Goal: Transaction & Acquisition: Purchase product/service

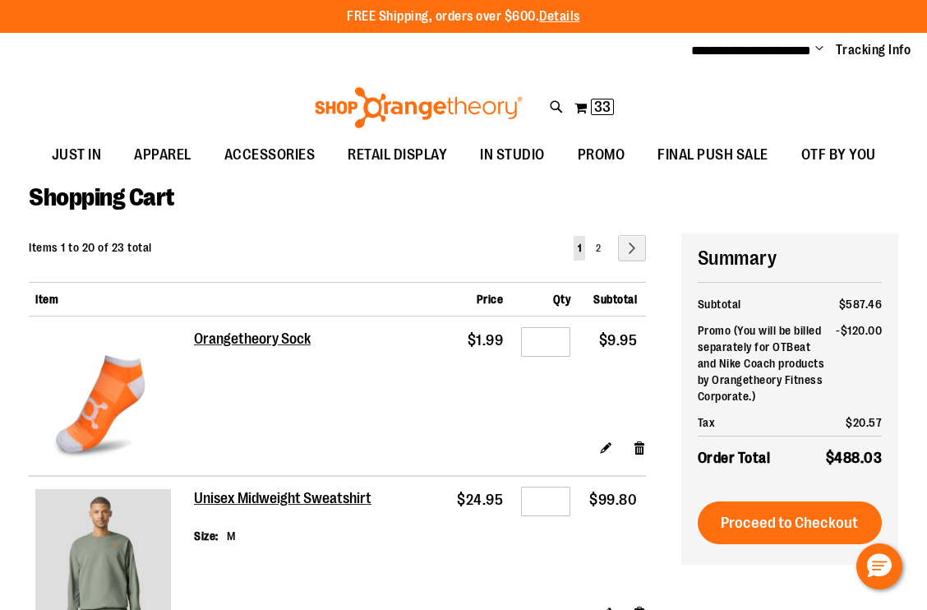
click at [218, 57] on div "**********" at bounding box center [463, 51] width 927 height 36
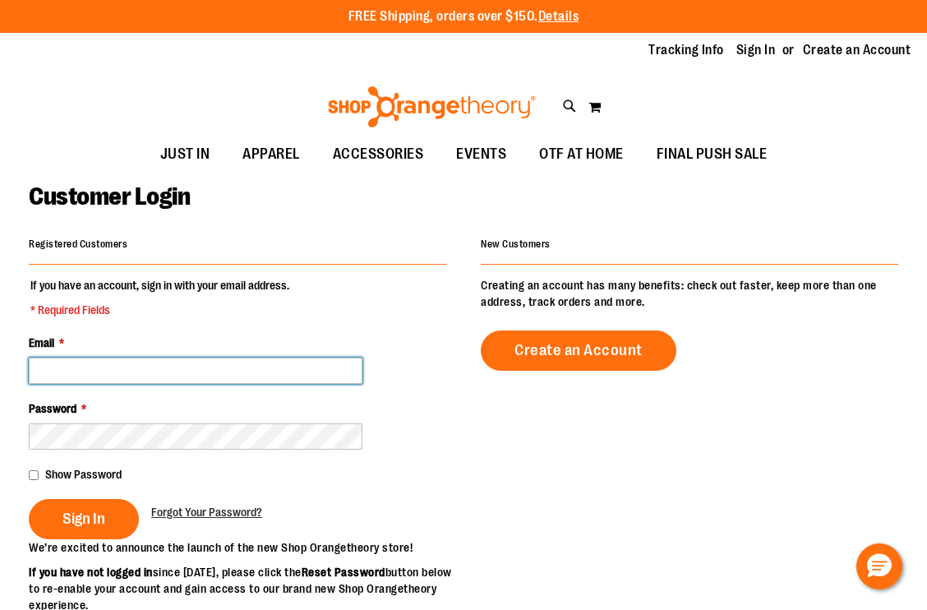
type input "**********"
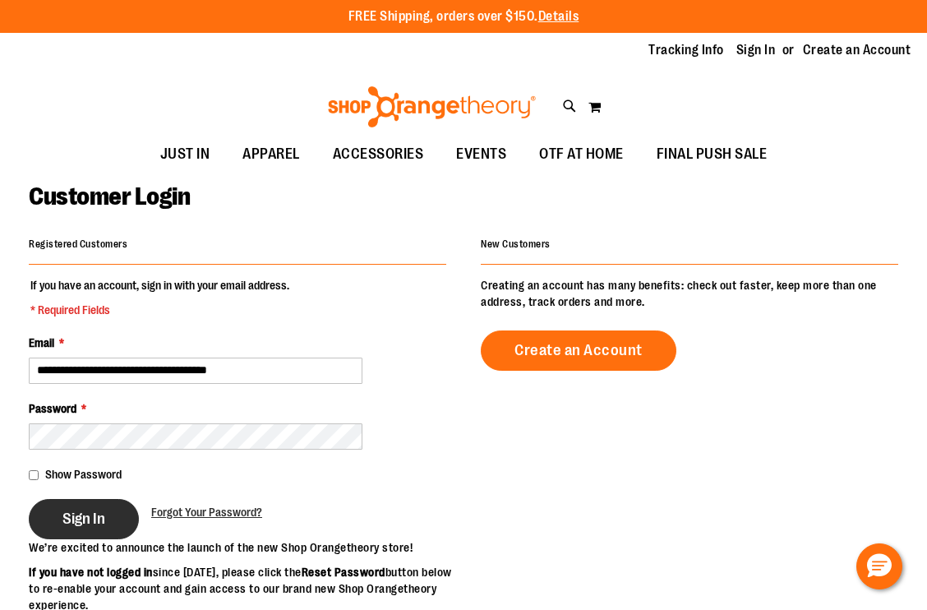
click at [91, 521] on span "Sign In" at bounding box center [83, 518] width 43 height 18
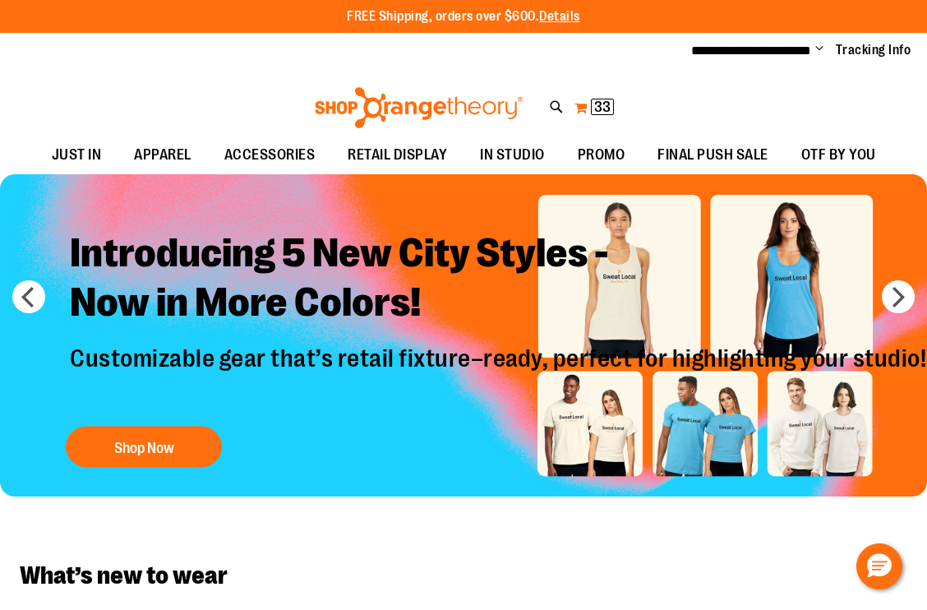
click at [602, 107] on span "33" at bounding box center [602, 107] width 16 height 16
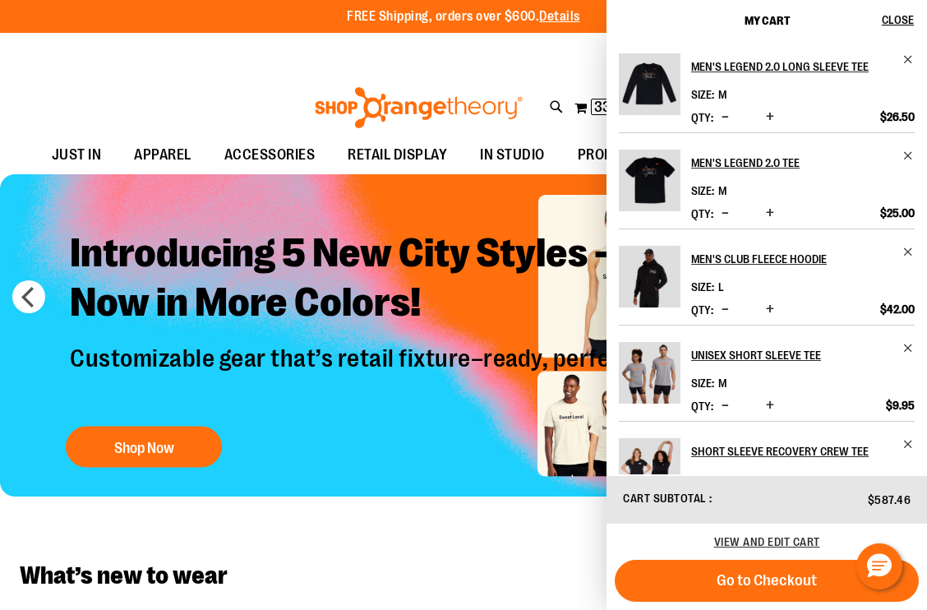
click at [258, 66] on div "**********" at bounding box center [463, 51] width 927 height 36
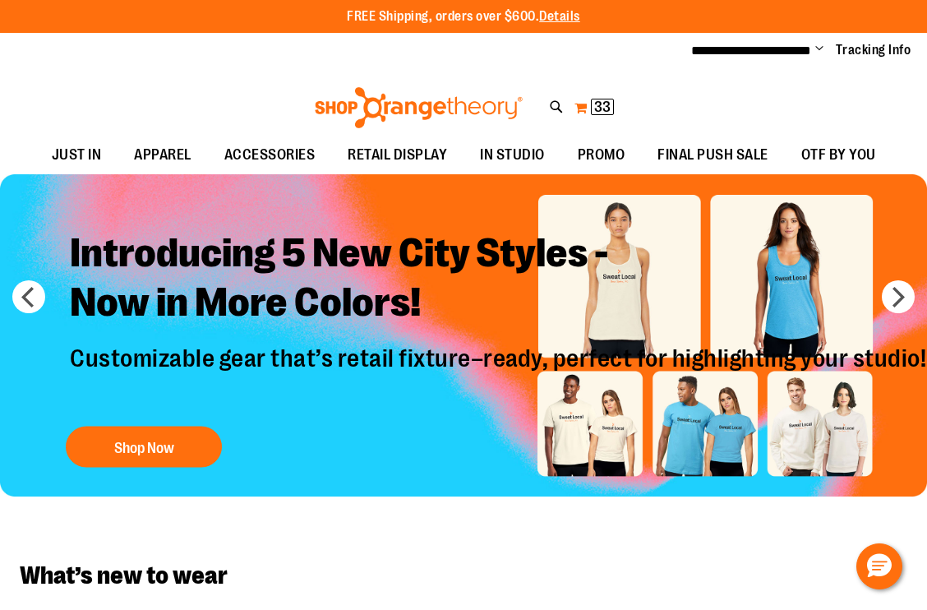
click at [591, 102] on span "33 33 items" at bounding box center [602, 107] width 23 height 16
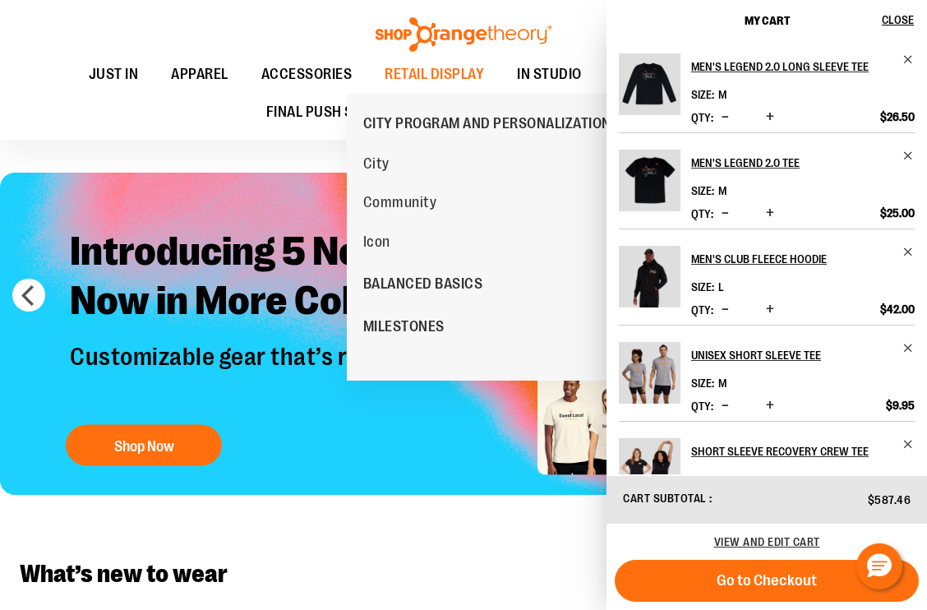
scroll to position [16, 0]
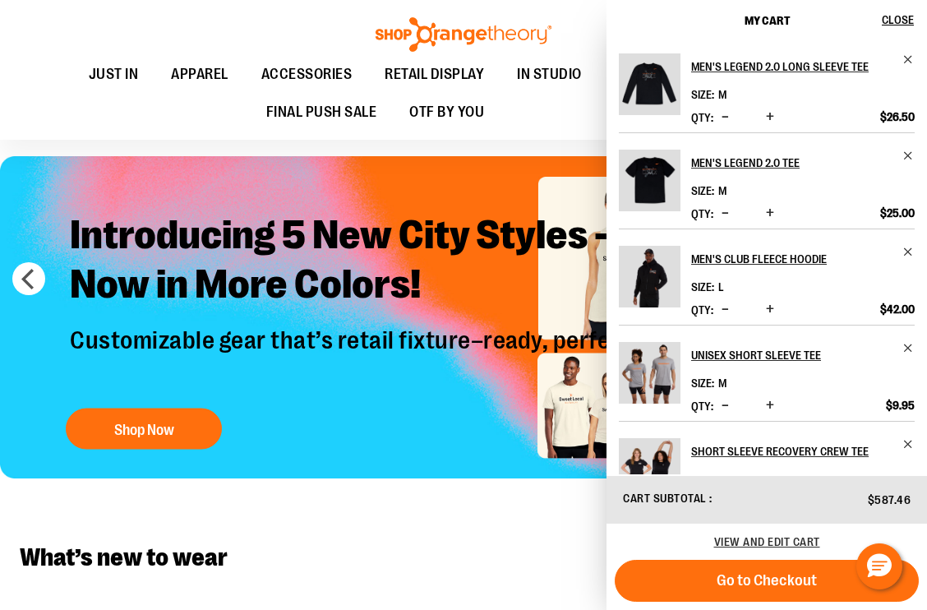
click at [177, 35] on div "Toggle Nav Search Popular Suggestions Advanced Search" at bounding box center [463, 70] width 927 height 140
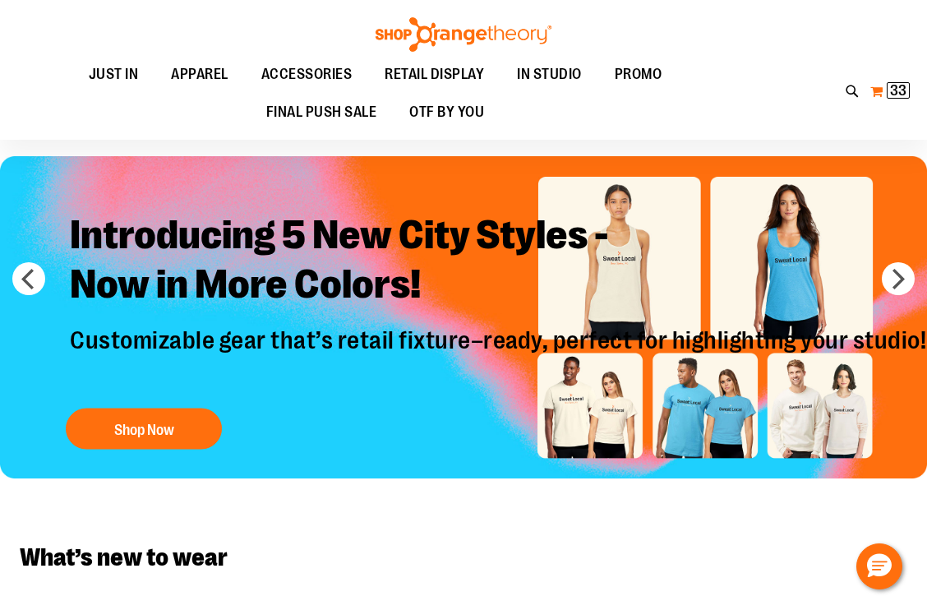
click at [888, 85] on span "33 33 items" at bounding box center [897, 90] width 23 height 16
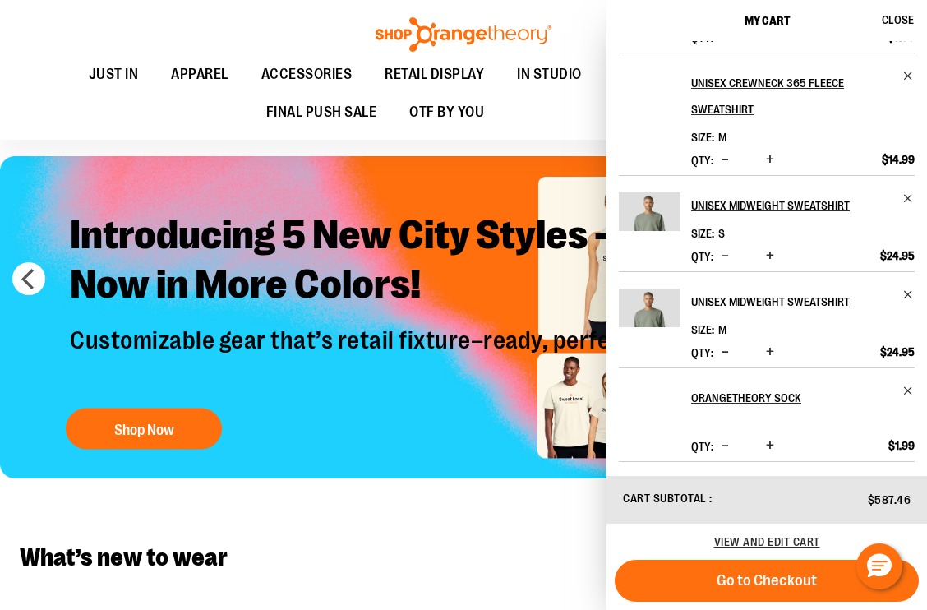
scroll to position [560, 0]
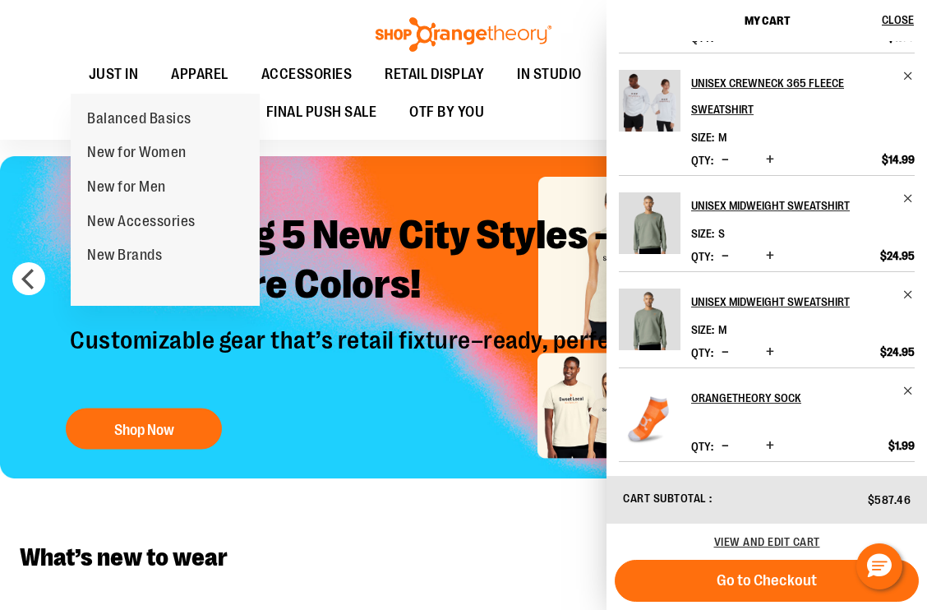
click at [48, 59] on ul "JUST IN JUST IN Balanced Basics New for Women New for Men New Accessories New B…" at bounding box center [374, 94] width 717 height 76
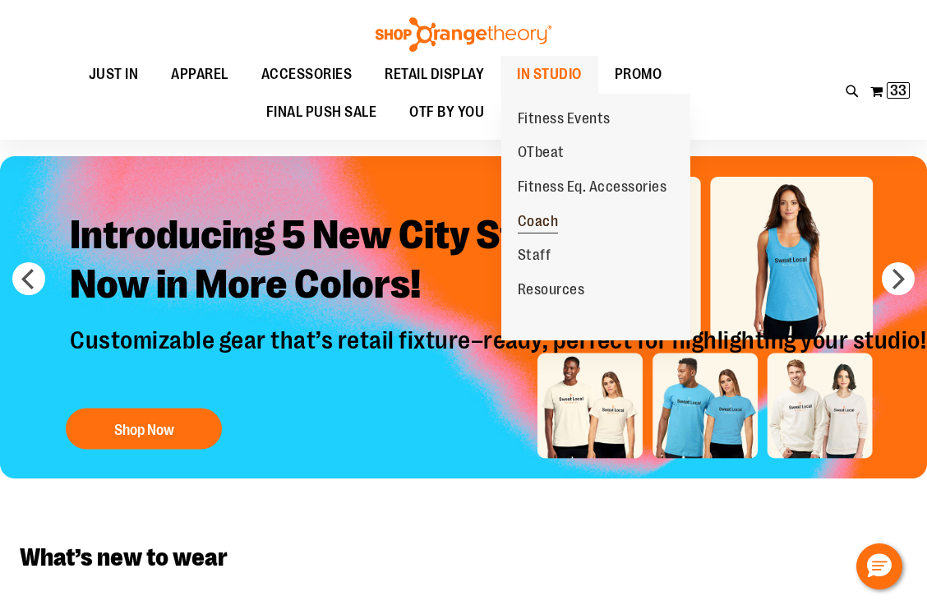
click at [545, 222] on span "Coach" at bounding box center [538, 223] width 41 height 21
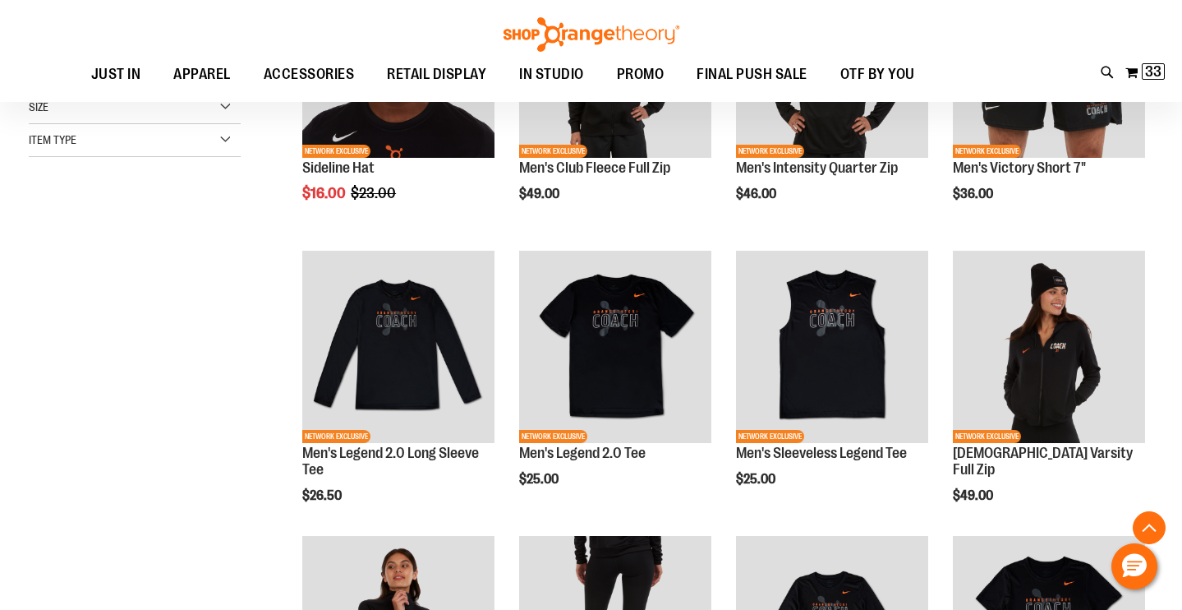
scroll to position [222, 0]
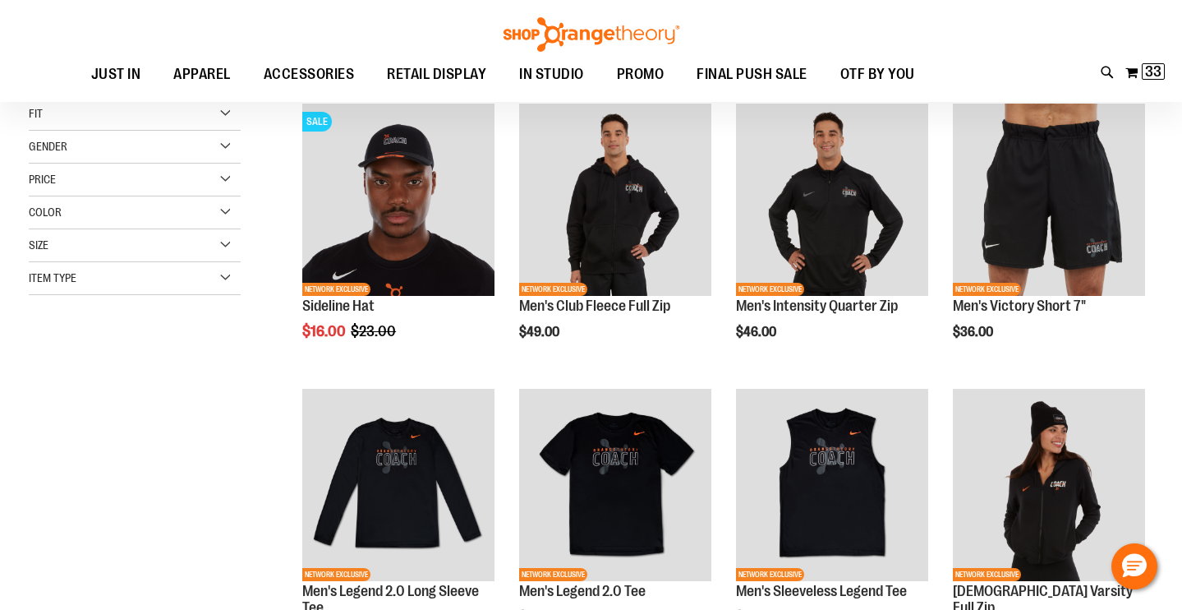
click at [125, 285] on div "Item Type" at bounding box center [135, 278] width 212 height 33
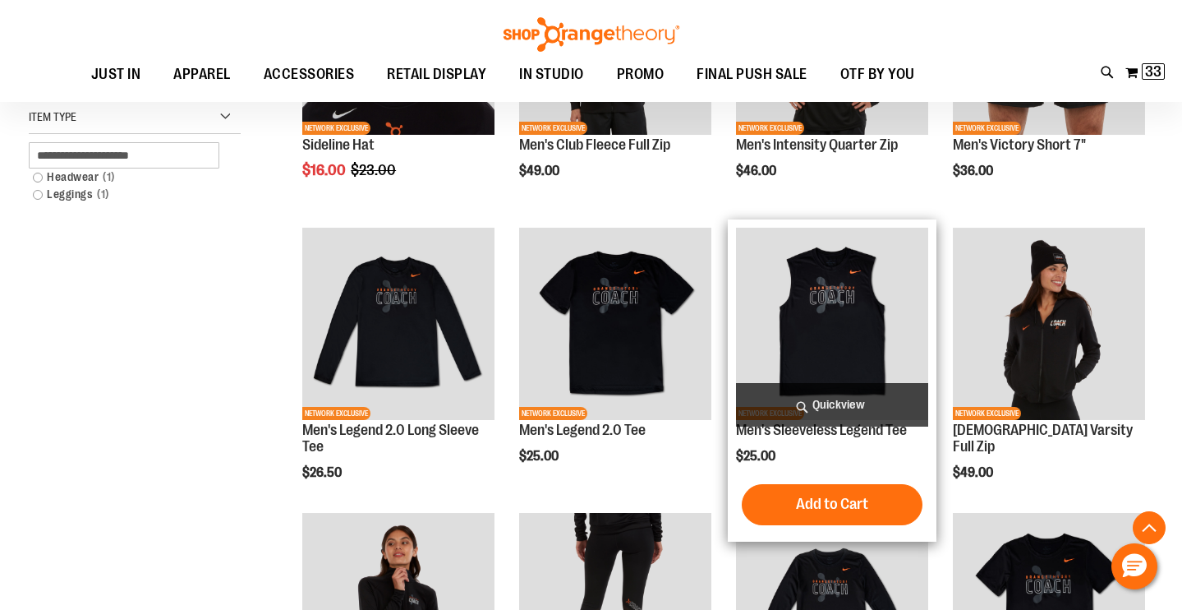
scroll to position [407, 0]
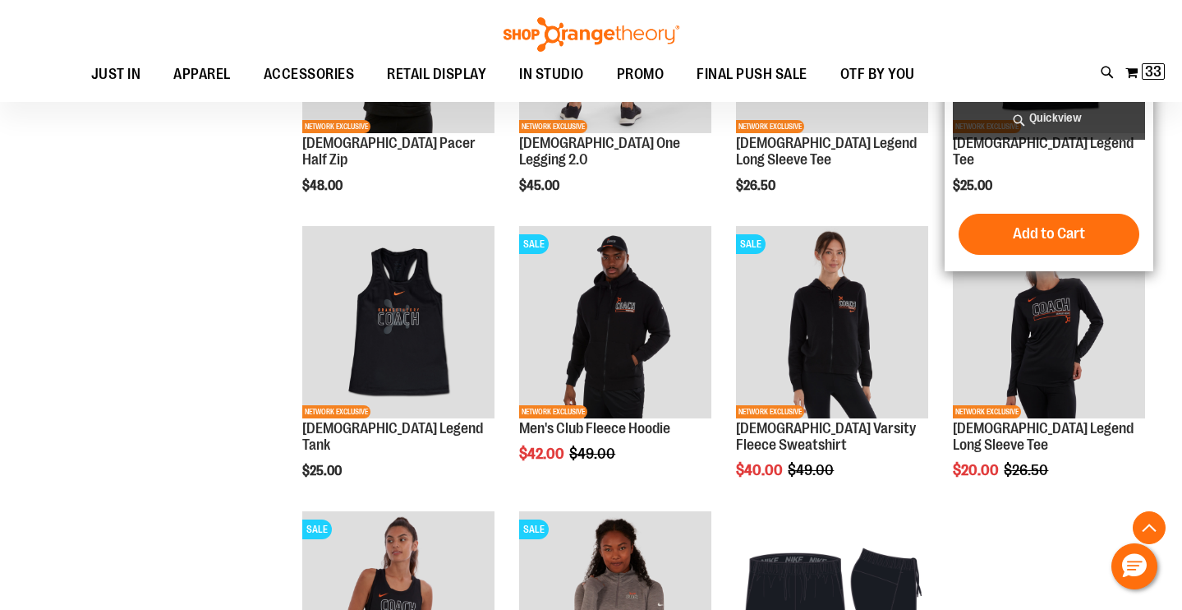
scroll to position [956, 0]
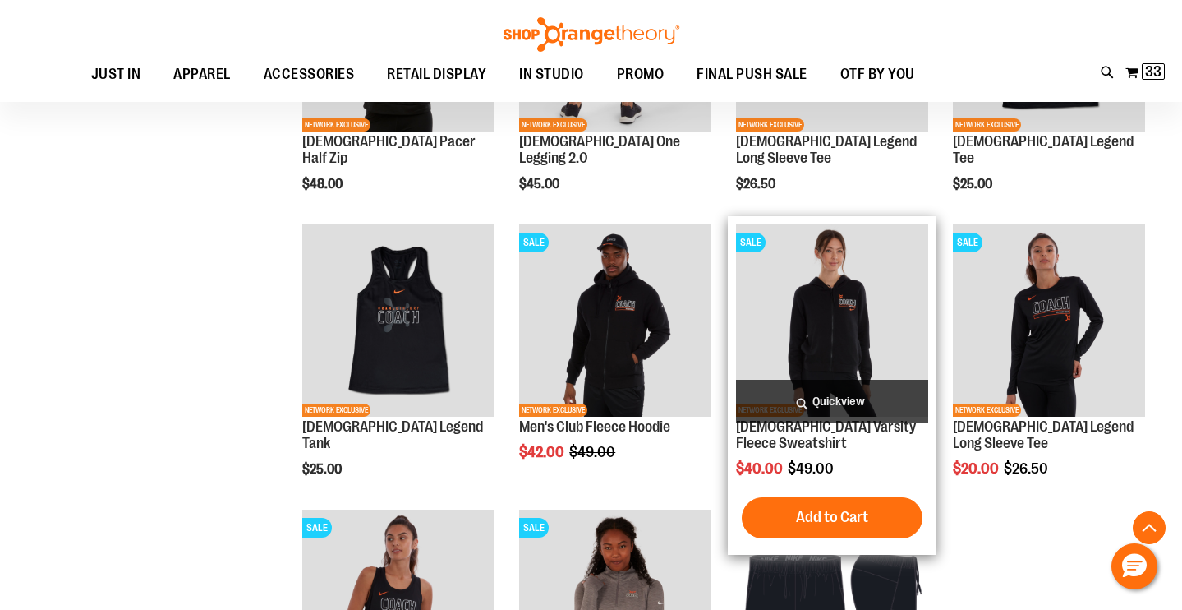
click at [845, 405] on span "Quickview" at bounding box center [832, 402] width 192 height 44
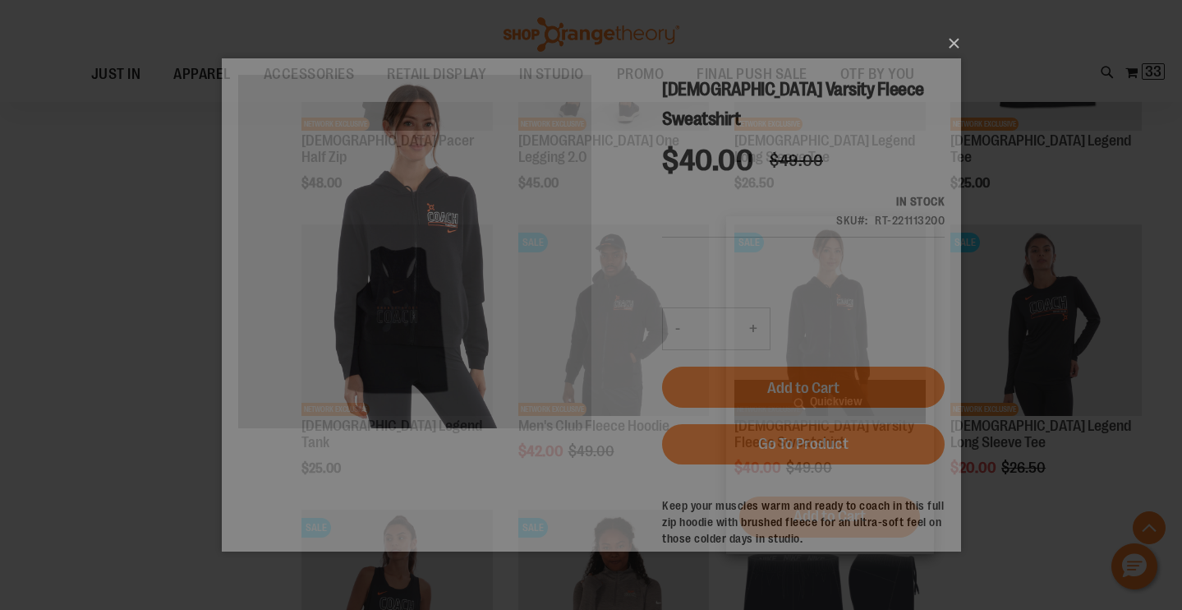
scroll to position [0, 0]
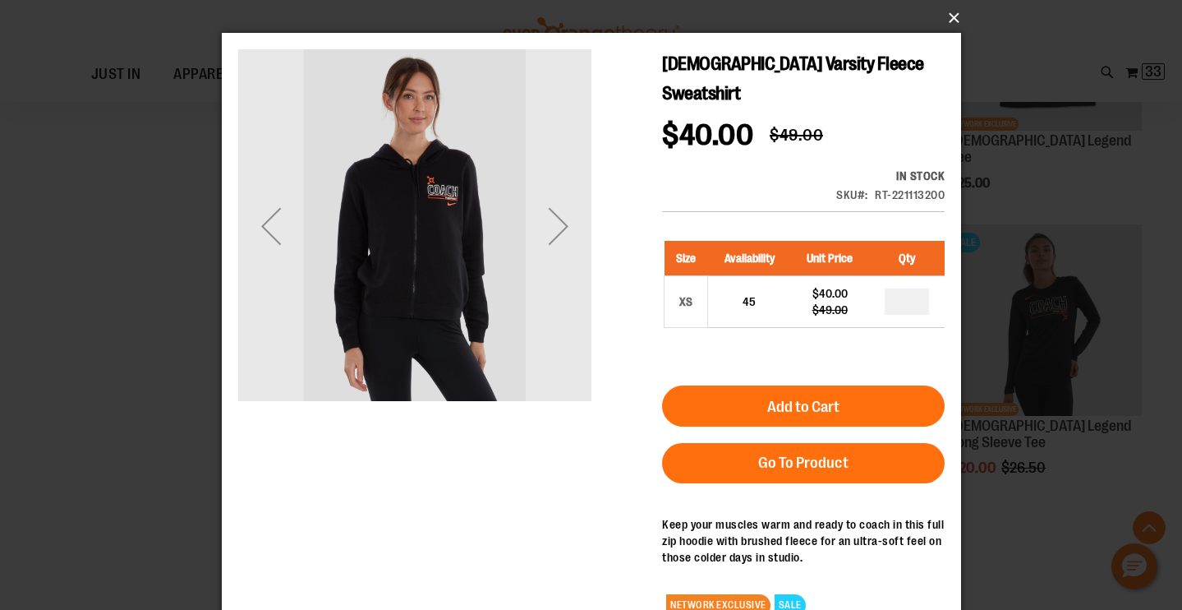
click at [926, 12] on button "×" at bounding box center [596, 18] width 739 height 36
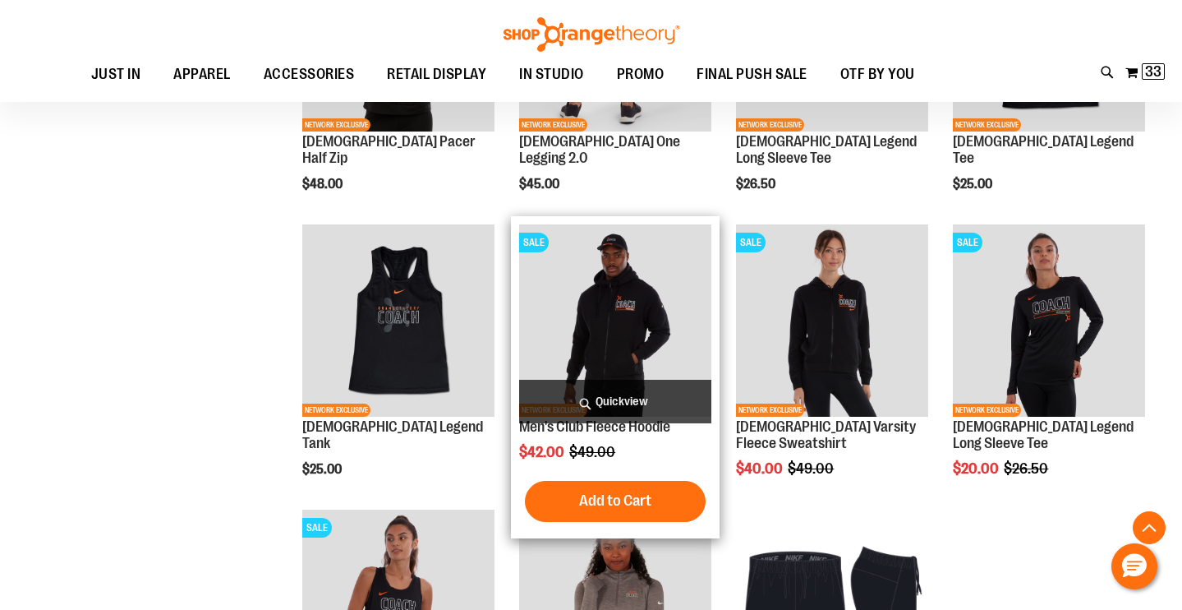
click at [619, 398] on span "Quickview" at bounding box center [615, 402] width 192 height 44
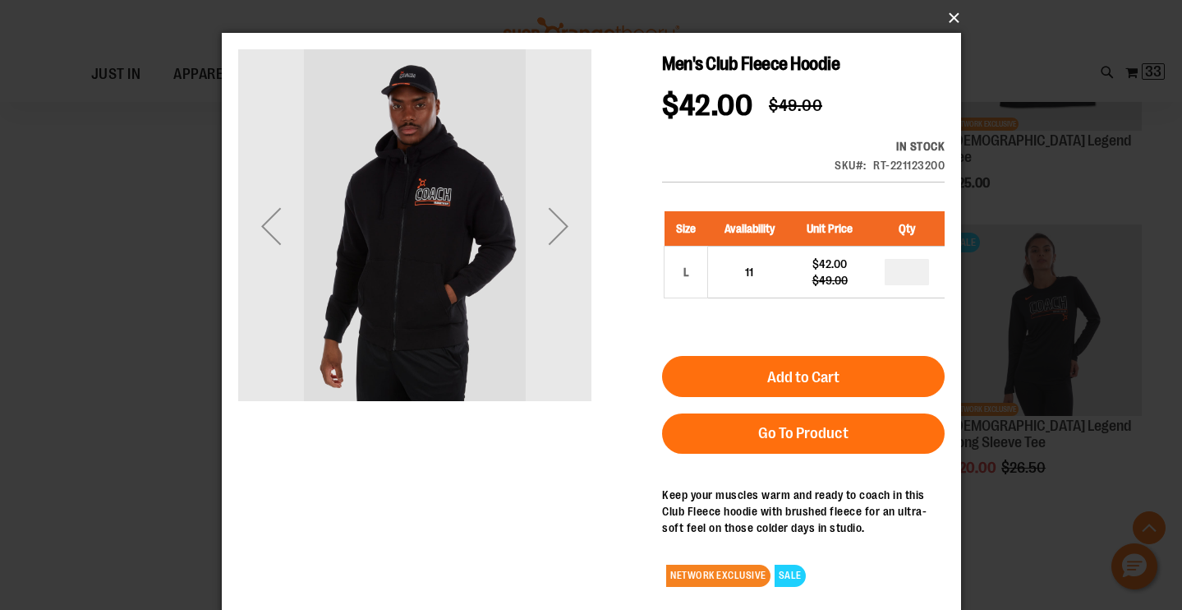
click at [926, 17] on button "×" at bounding box center [596, 18] width 739 height 36
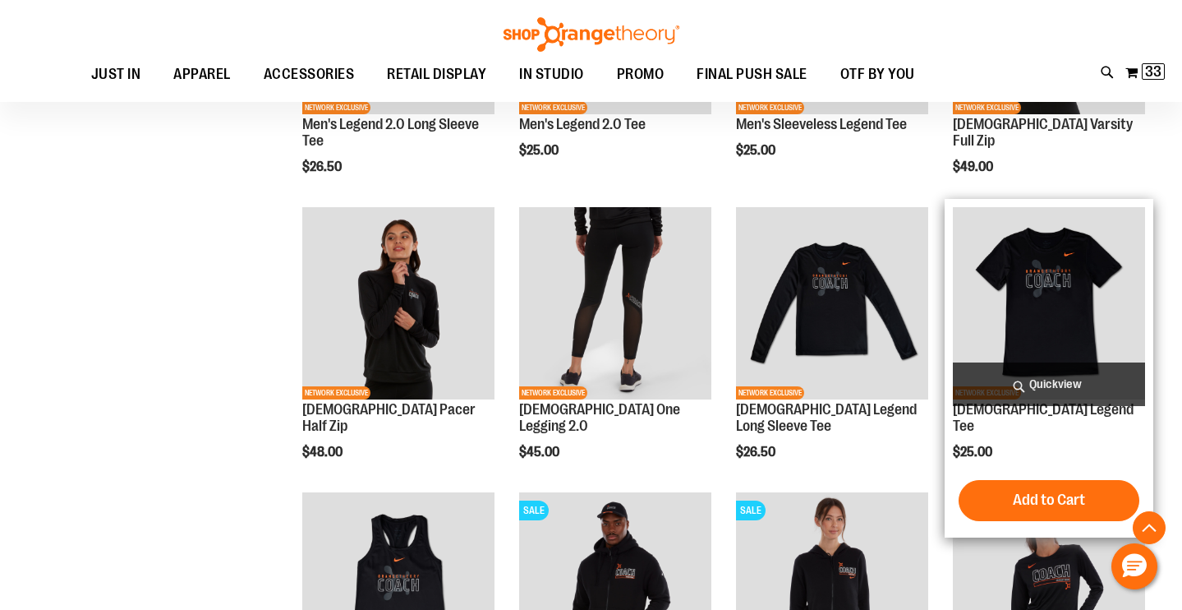
scroll to position [679, 0]
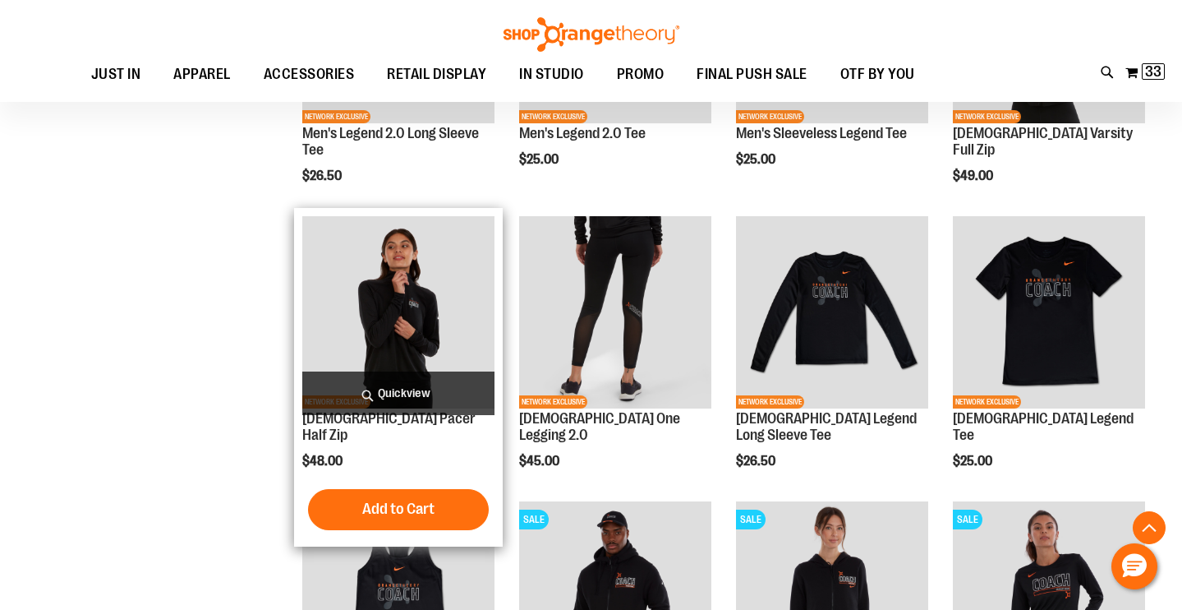
click at [398, 385] on span "Quickview" at bounding box center [398, 393] width 192 height 44
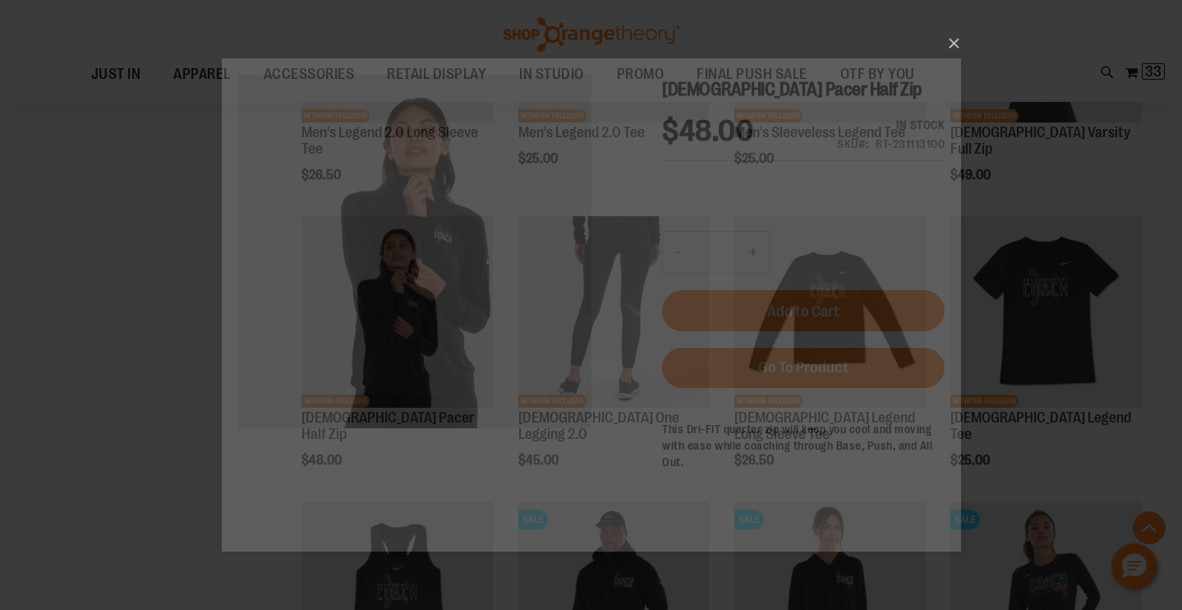
scroll to position [0, 0]
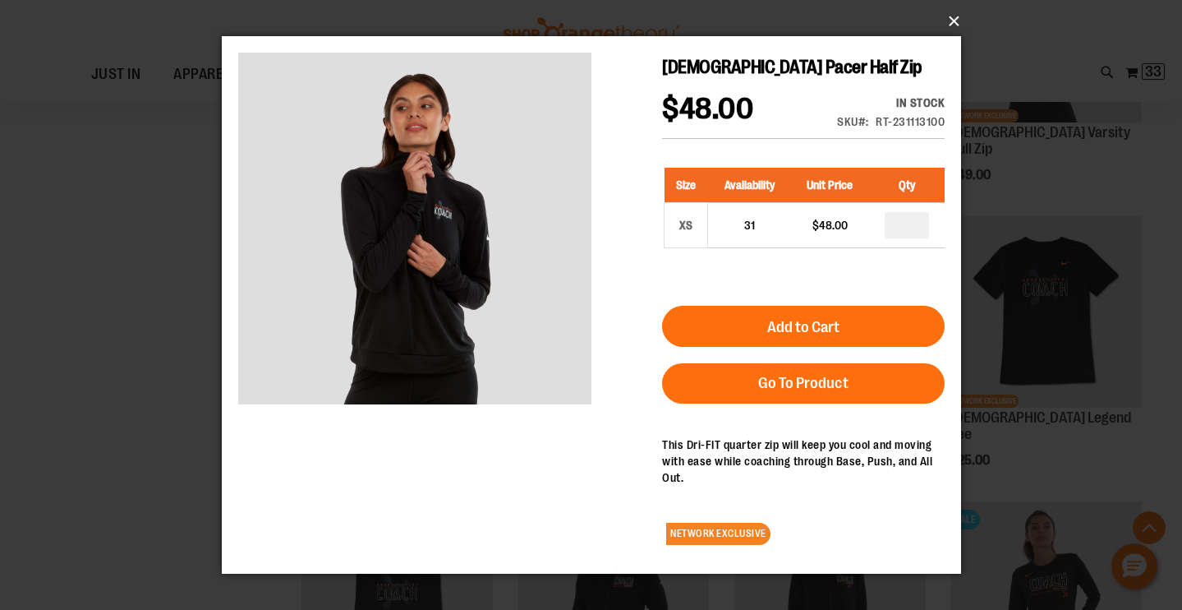
click at [926, 26] on button "×" at bounding box center [596, 21] width 739 height 36
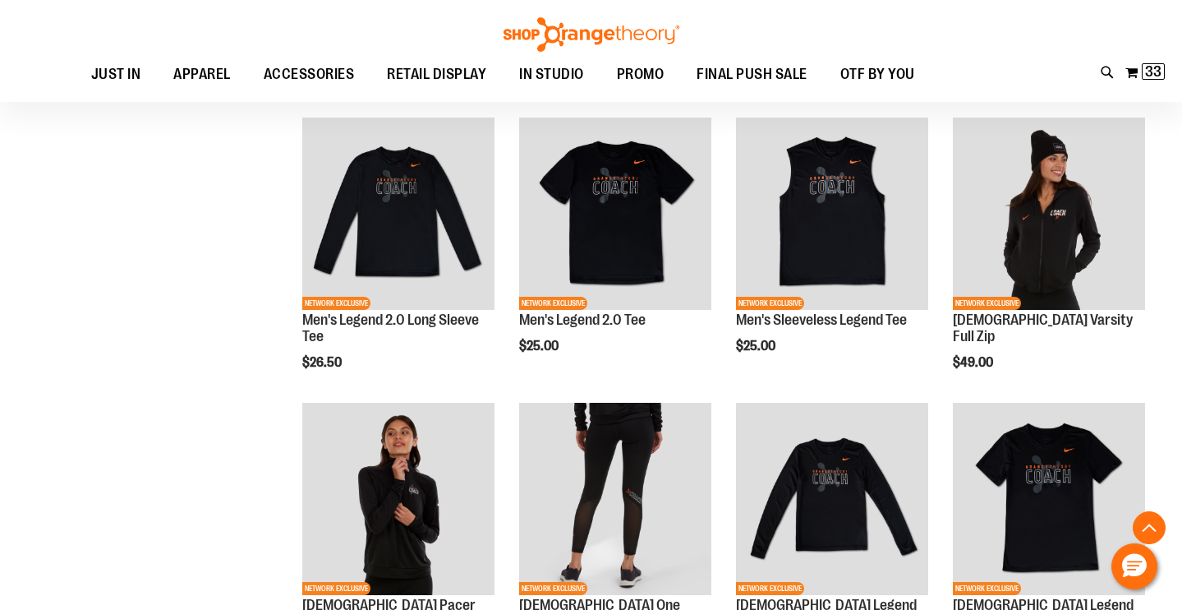
scroll to position [487, 0]
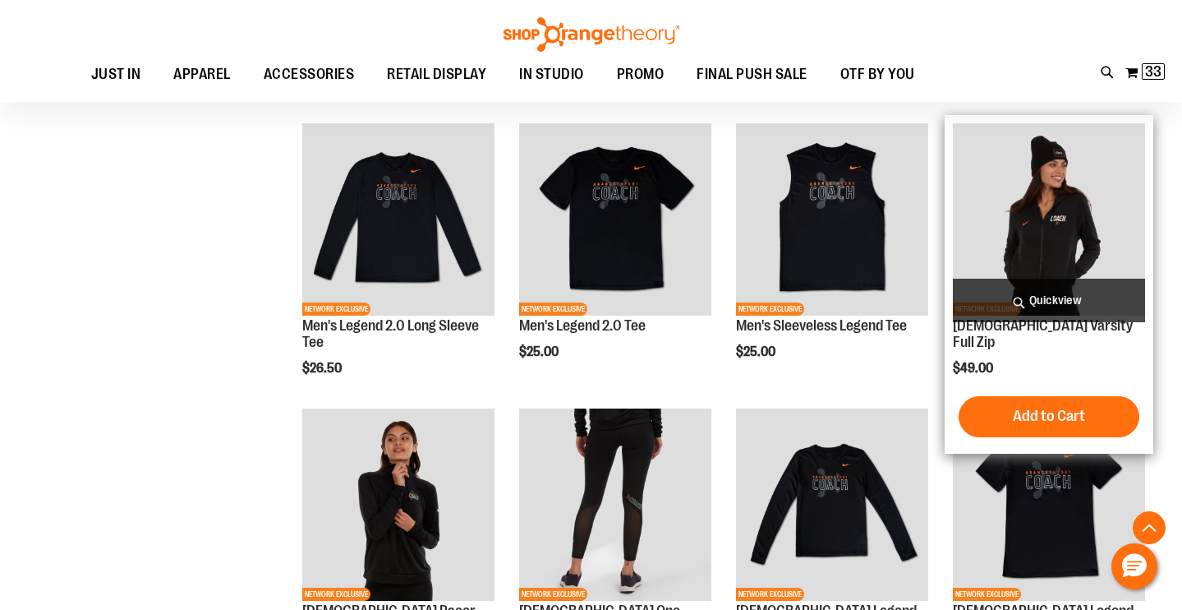
click at [926, 298] on span "Quickview" at bounding box center [1049, 301] width 192 height 44
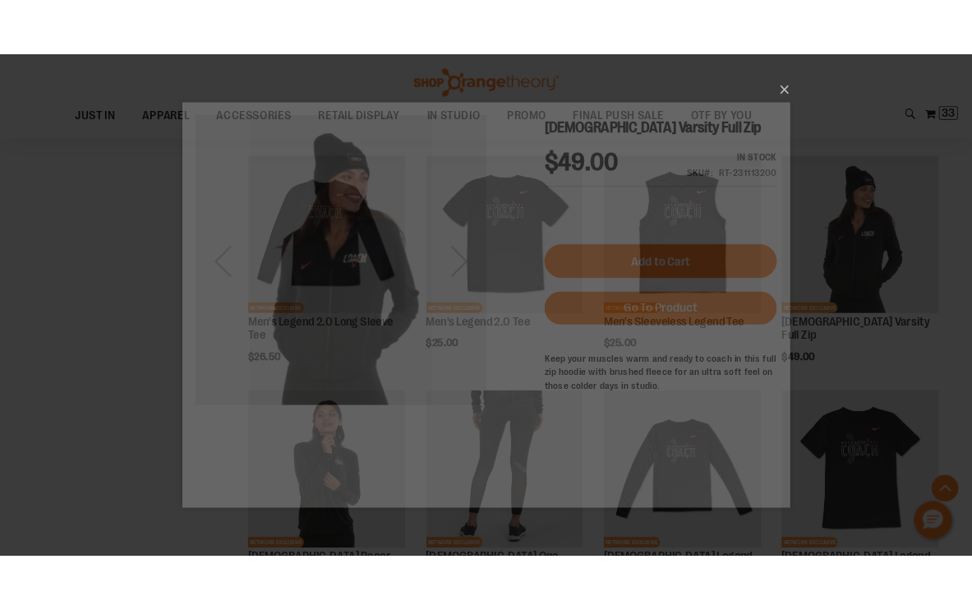
scroll to position [0, 0]
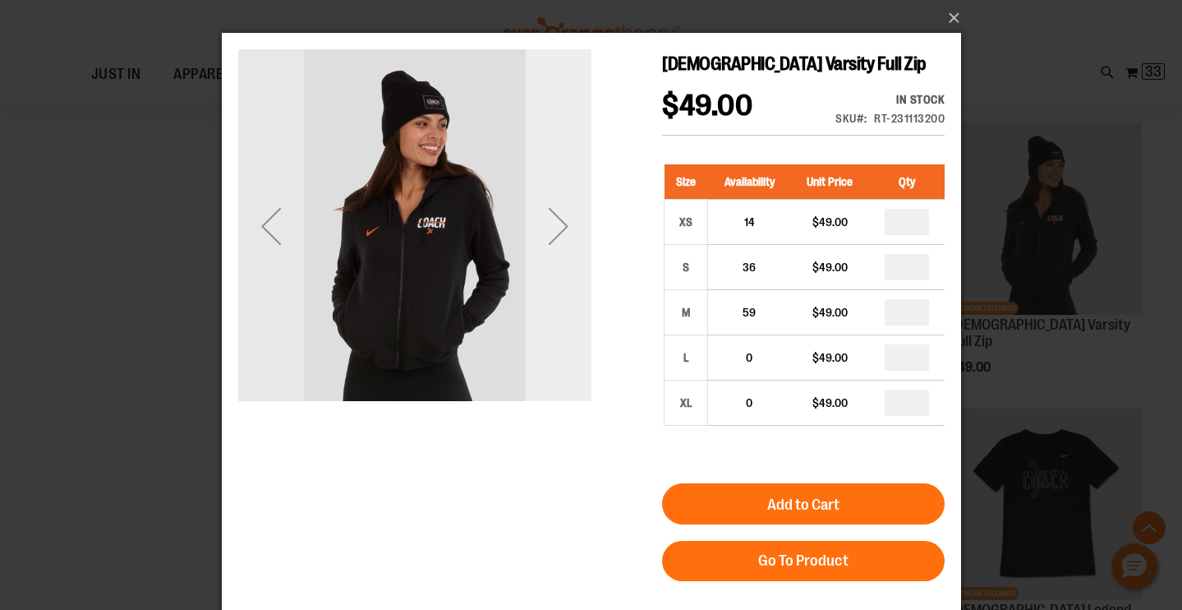
click at [573, 225] on div "Next" at bounding box center [558, 226] width 66 height 66
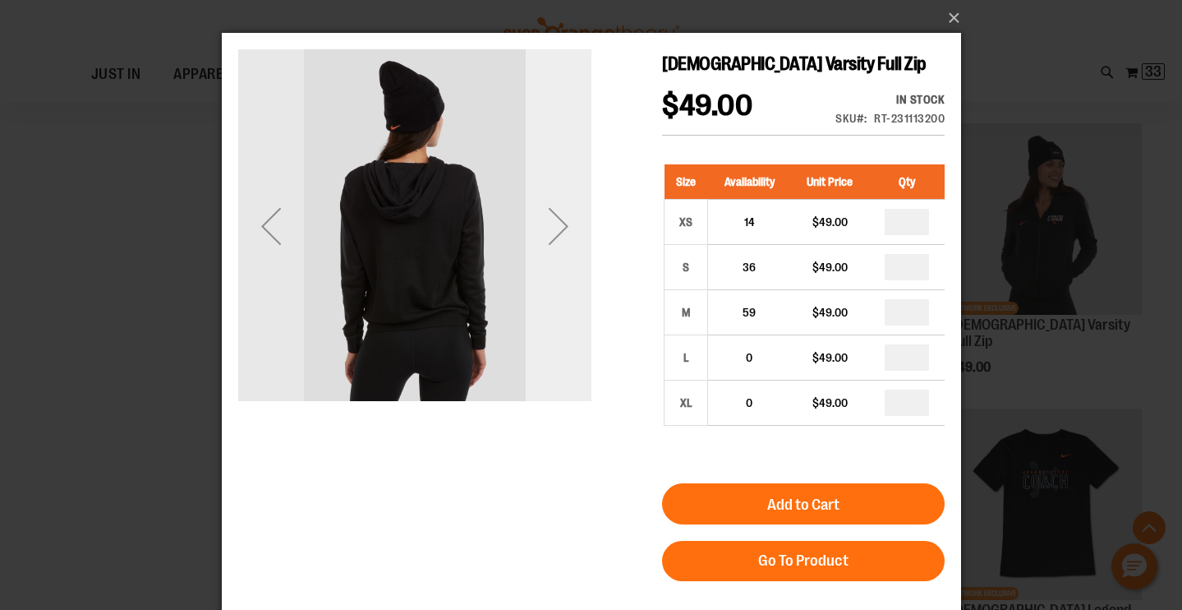
click at [569, 224] on div "Next" at bounding box center [558, 226] width 66 height 66
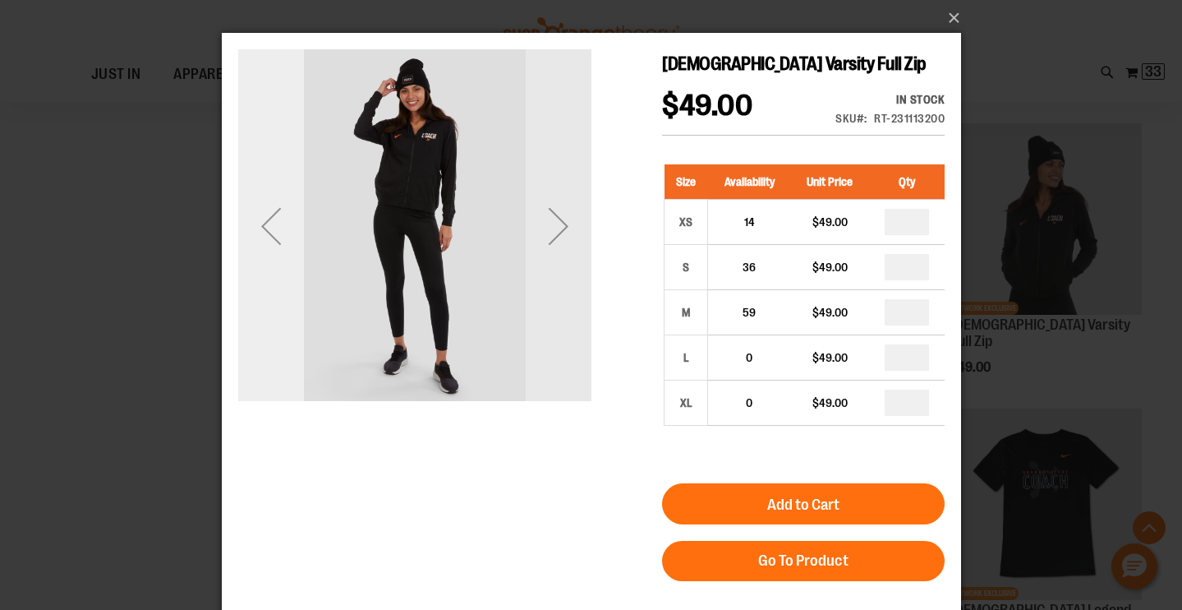
click at [260, 223] on div "Previous" at bounding box center [270, 226] width 66 height 66
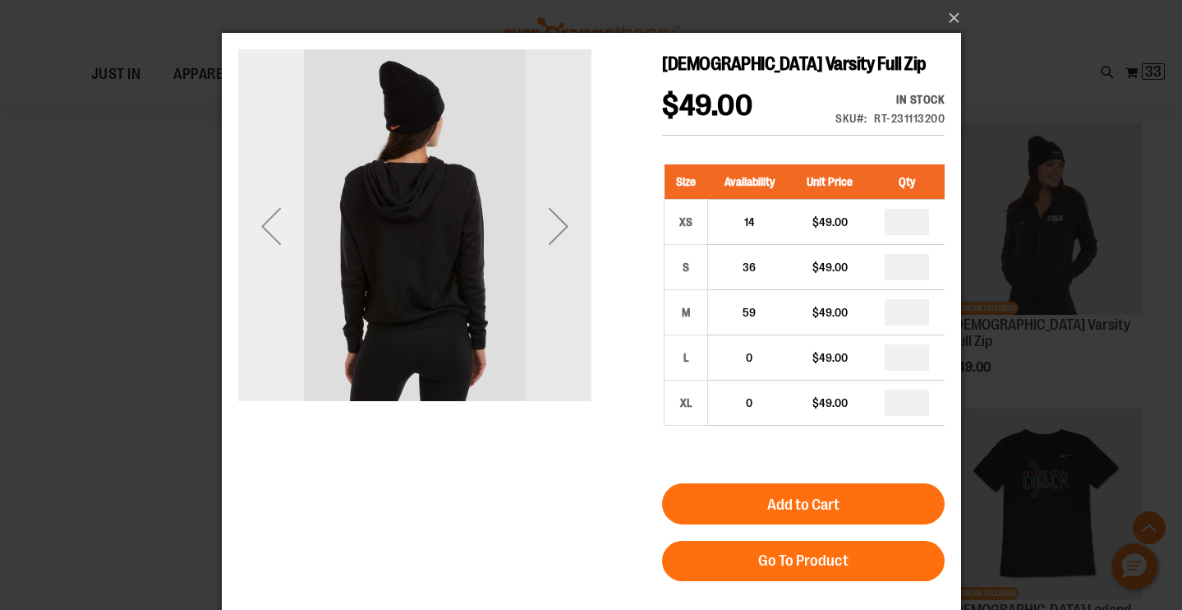
click at [260, 223] on div "Previous" at bounding box center [270, 226] width 66 height 66
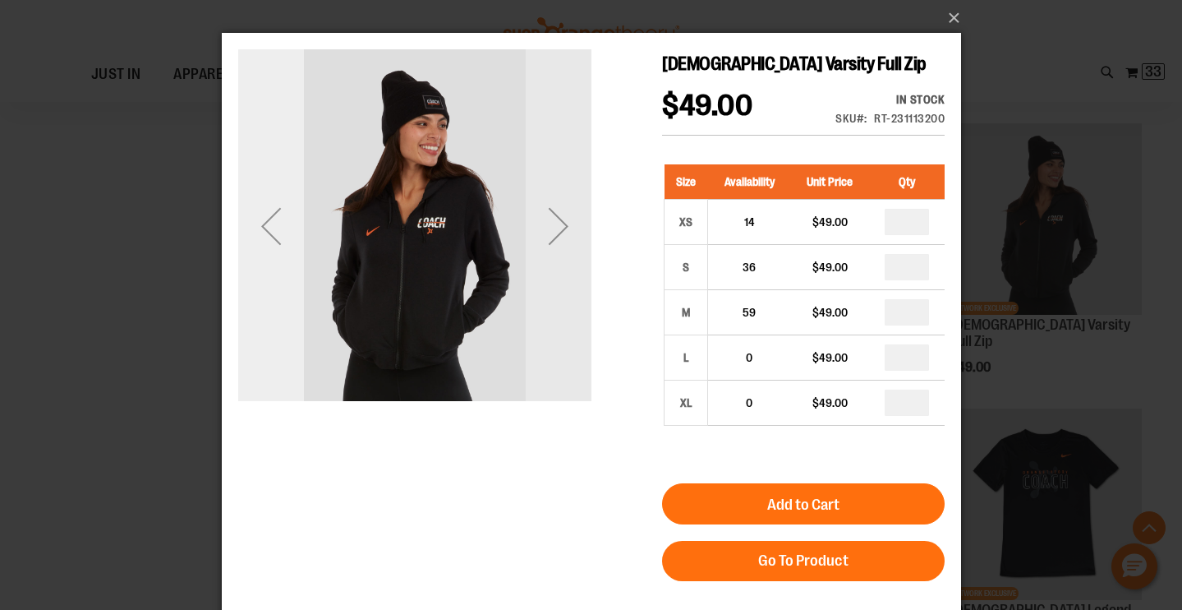
click at [260, 223] on div "Previous" at bounding box center [270, 226] width 66 height 66
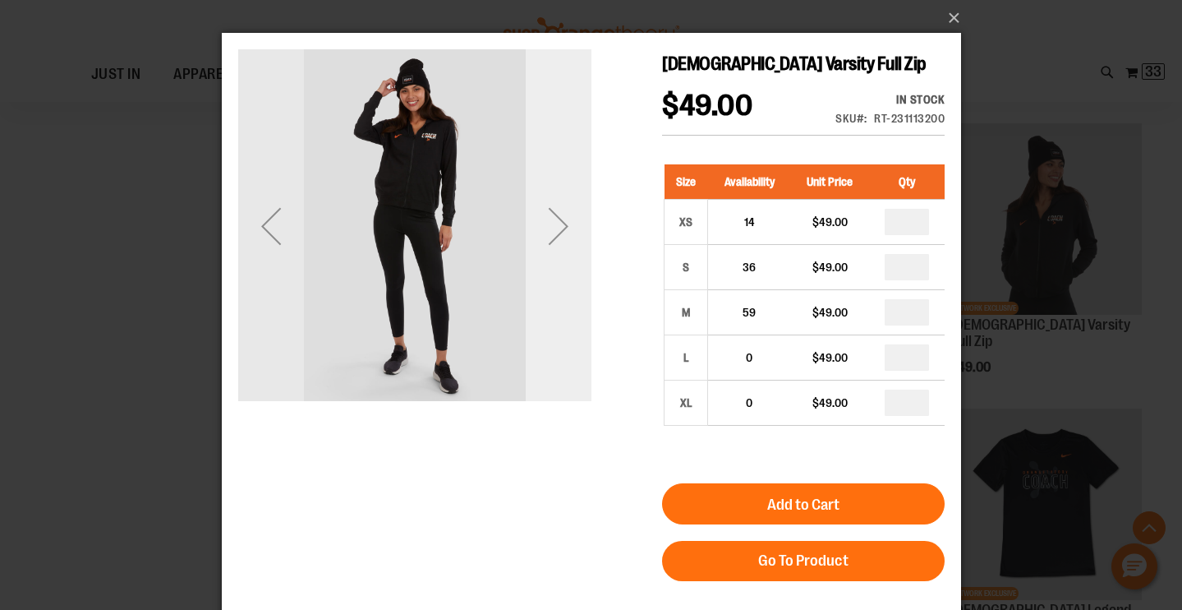
click at [555, 217] on div "Next" at bounding box center [558, 226] width 66 height 66
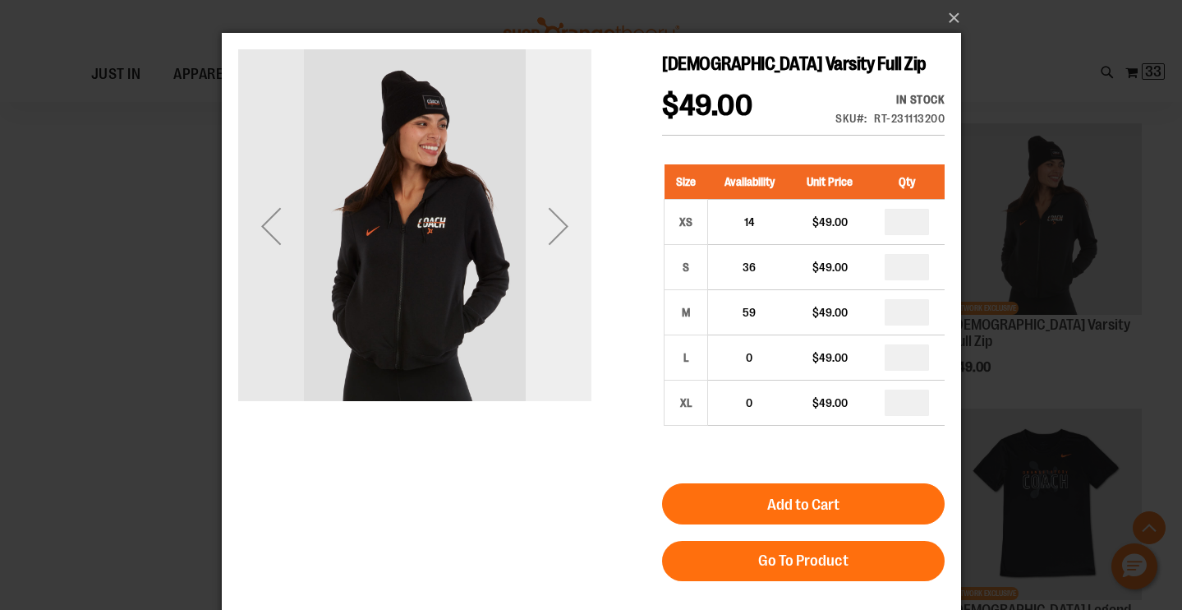
click at [555, 217] on div "Next" at bounding box center [558, 226] width 66 height 66
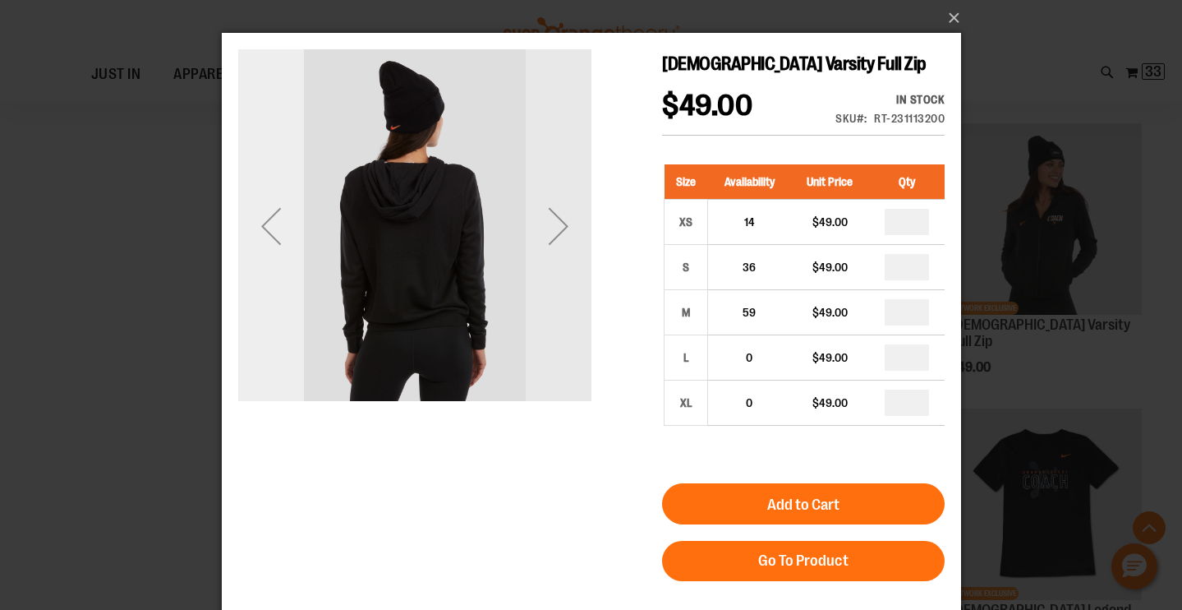
click at [283, 231] on div "Previous" at bounding box center [270, 226] width 66 height 66
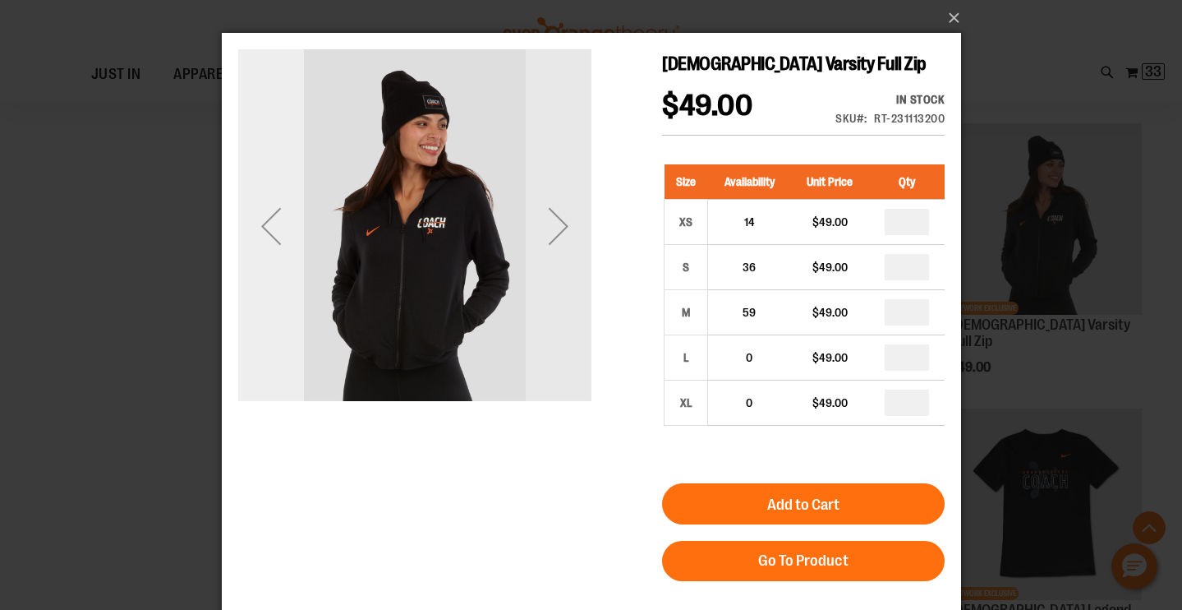
click at [283, 231] on div "Previous" at bounding box center [270, 226] width 66 height 66
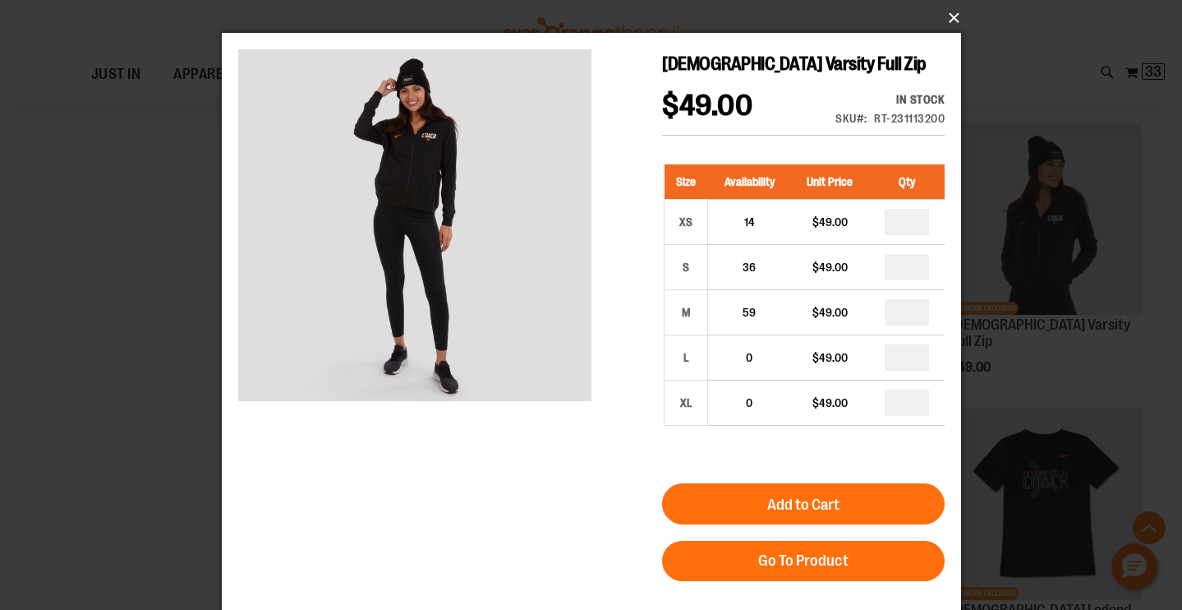
click at [926, 16] on button "×" at bounding box center [596, 18] width 739 height 36
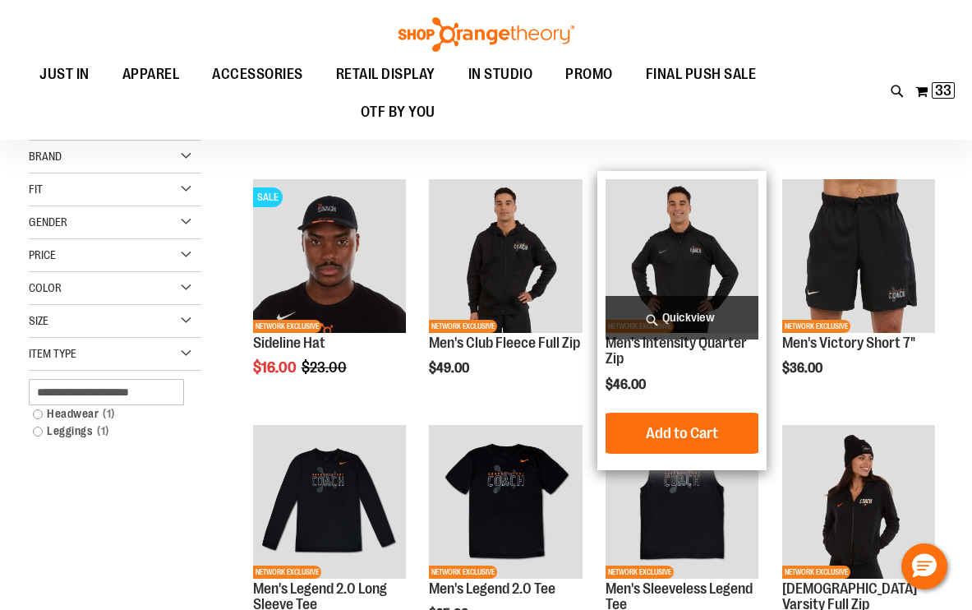
scroll to position [155, 0]
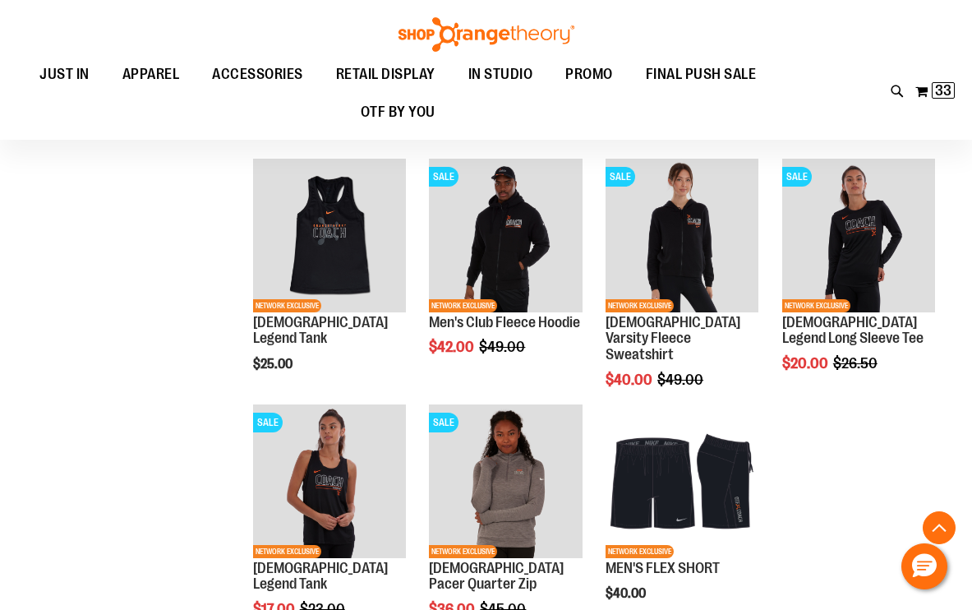
scroll to position [905, 0]
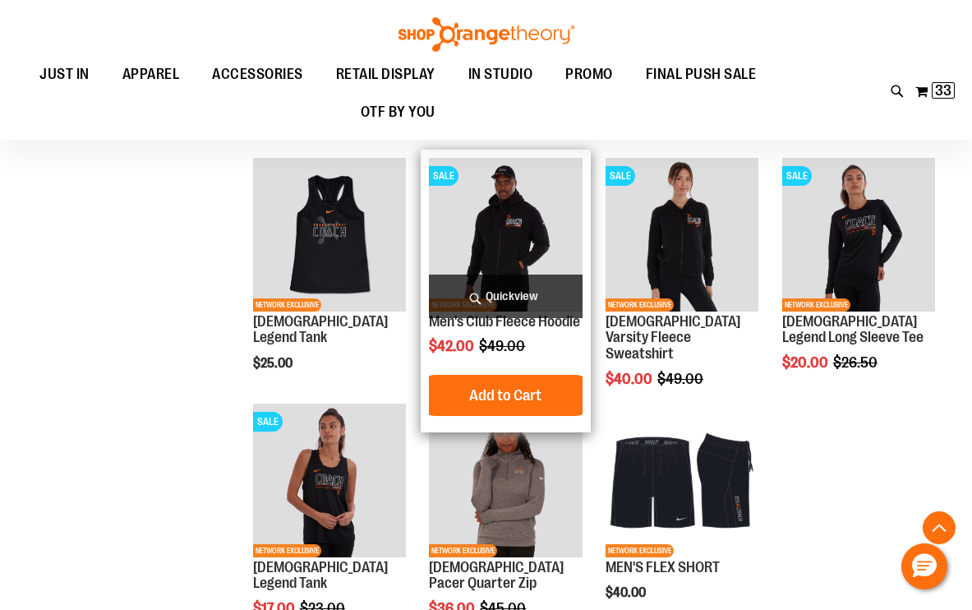
click at [502, 300] on span "Quickview" at bounding box center [505, 296] width 153 height 44
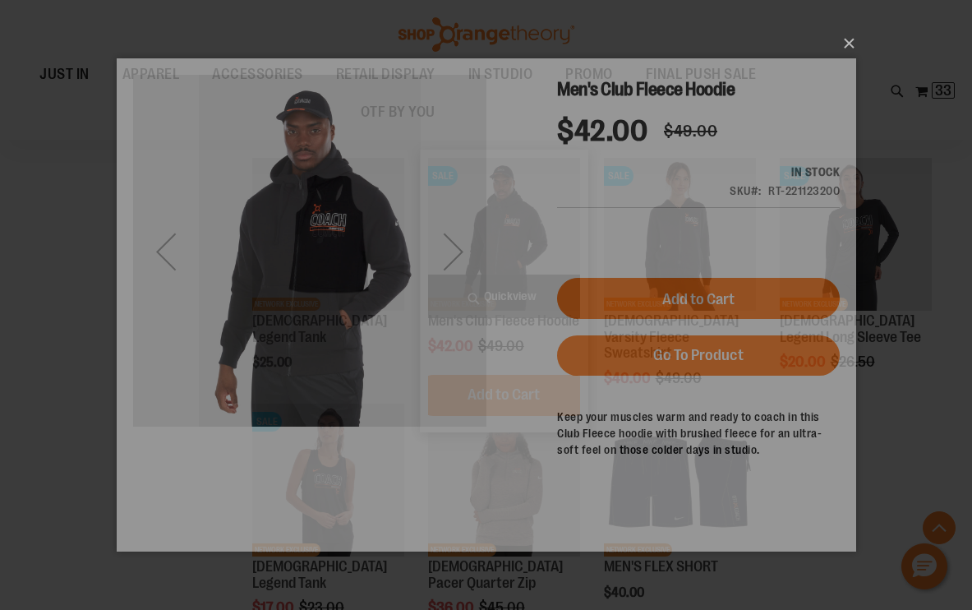
scroll to position [0, 0]
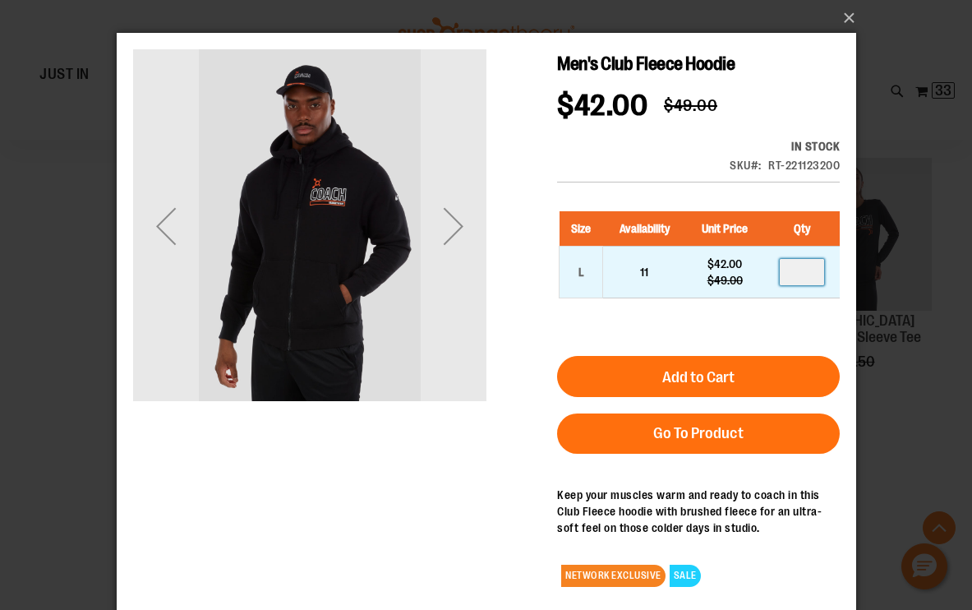
click at [812, 274] on input "number" at bounding box center [801, 272] width 44 height 26
type input "*"
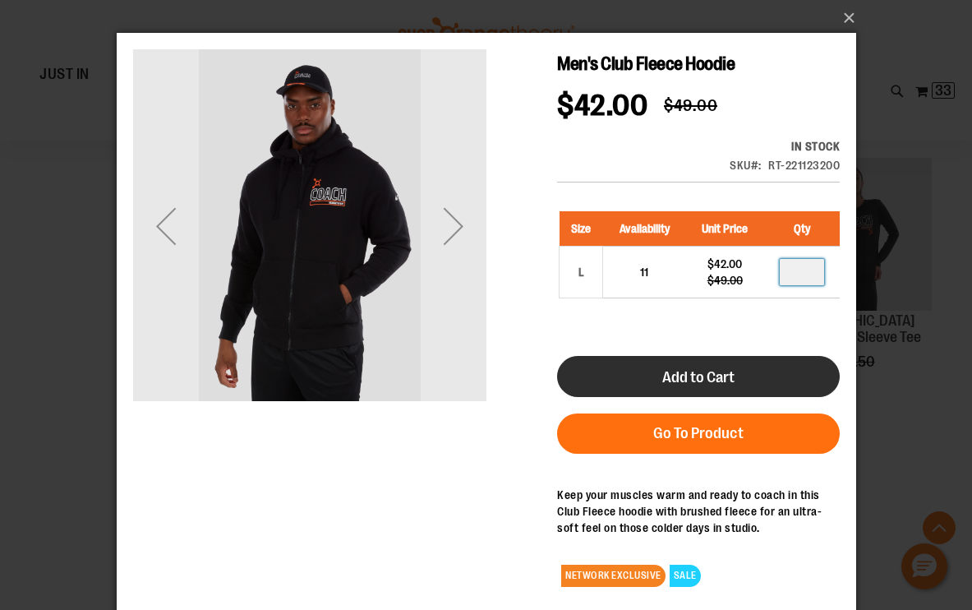
click at [739, 373] on button "Add to Cart" at bounding box center [697, 376] width 283 height 41
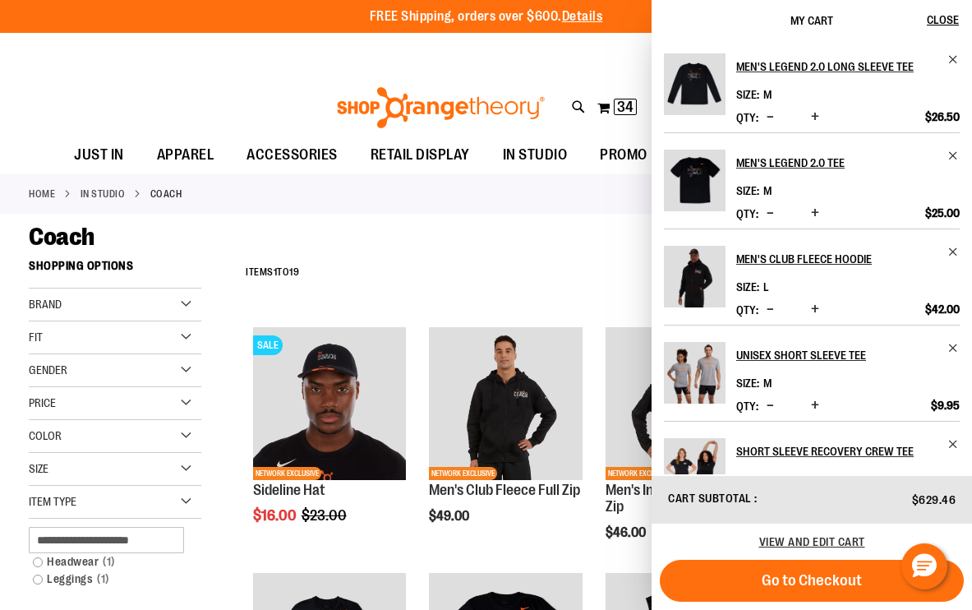
click at [771, 116] on span "Decrease product quantity" at bounding box center [770, 116] width 7 height 16
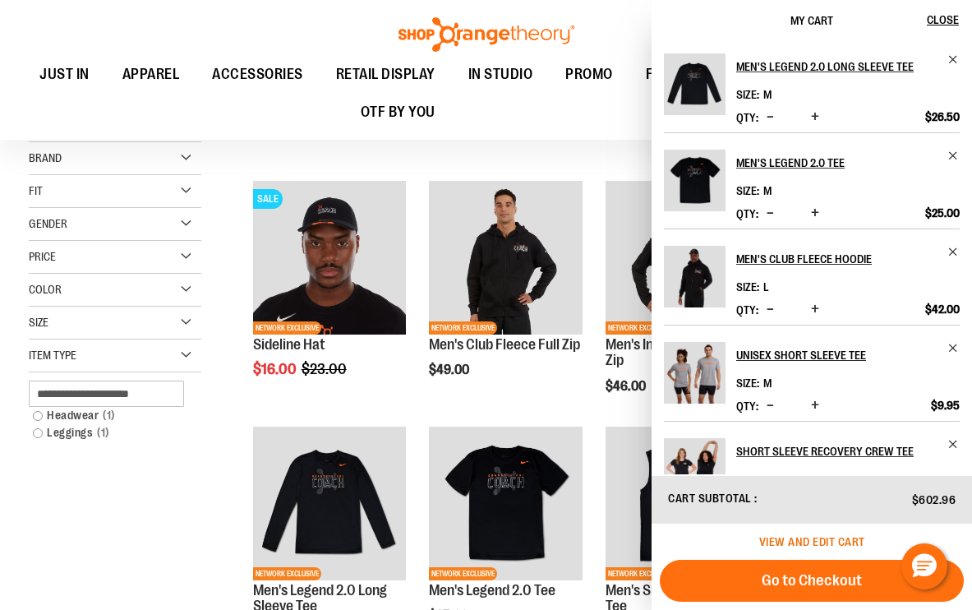
click at [817, 536] on span "View and edit cart" at bounding box center [812, 541] width 106 height 13
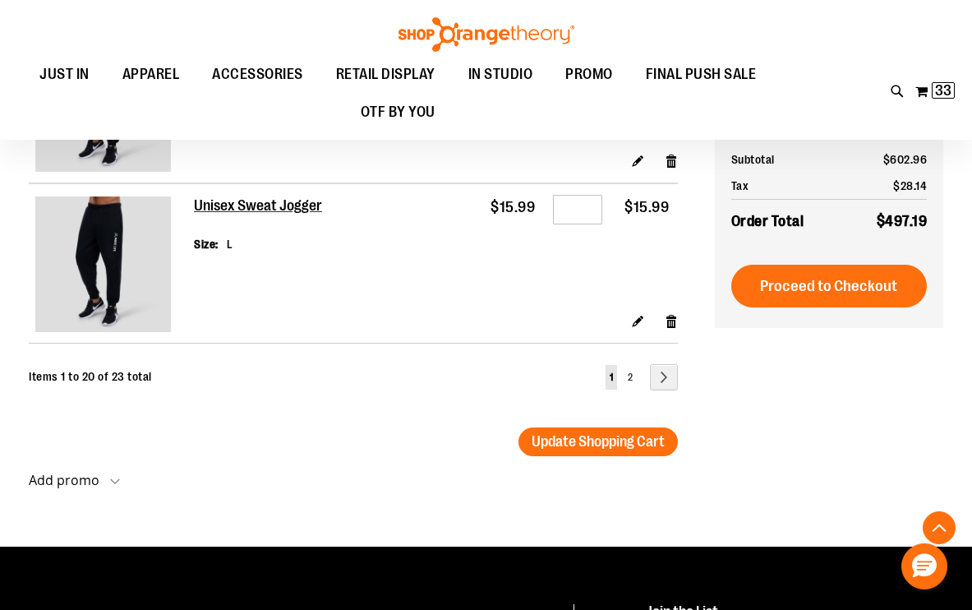
scroll to position [3274, 0]
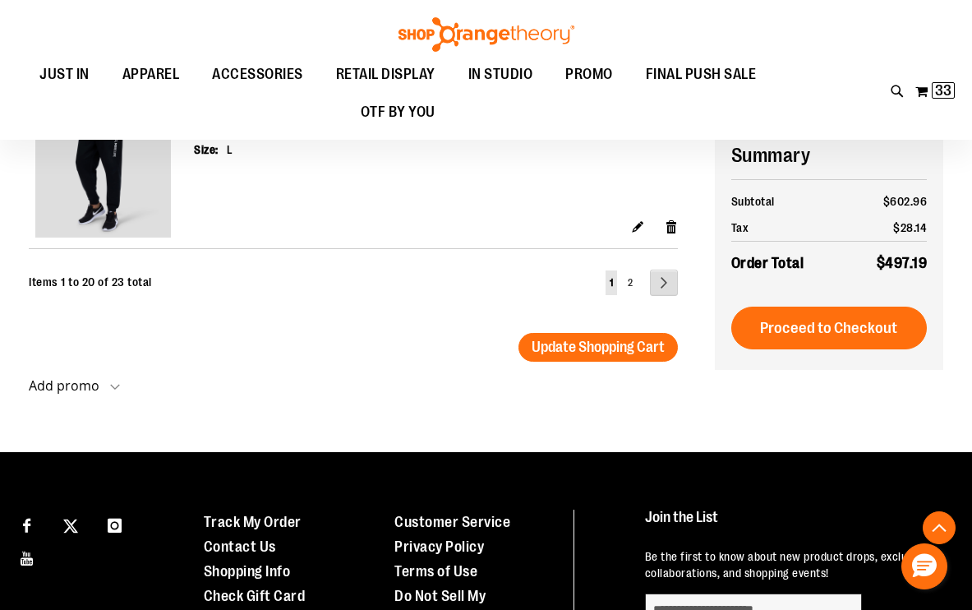
click at [670, 278] on link "Page Next" at bounding box center [664, 282] width 28 height 26
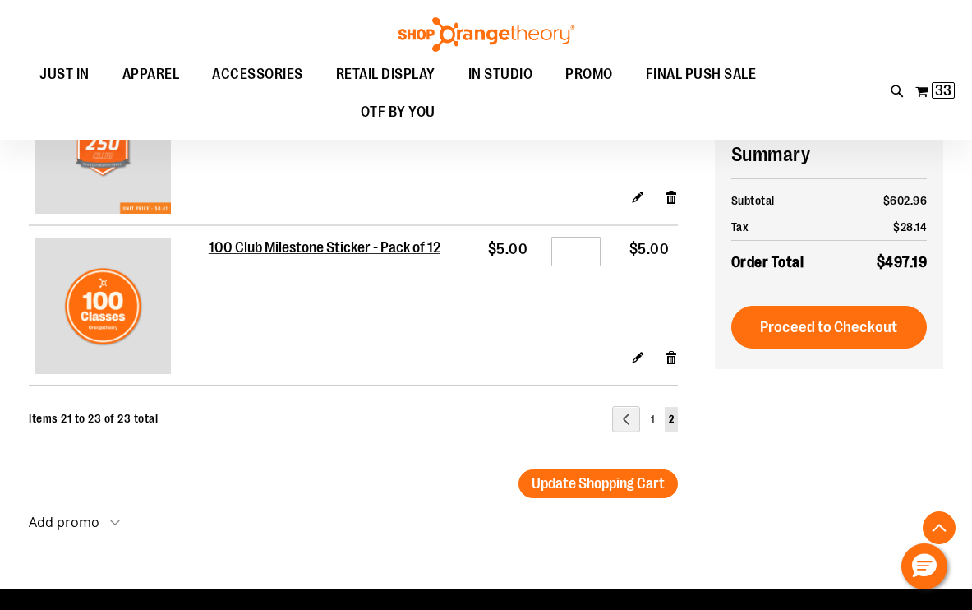
scroll to position [412, 0]
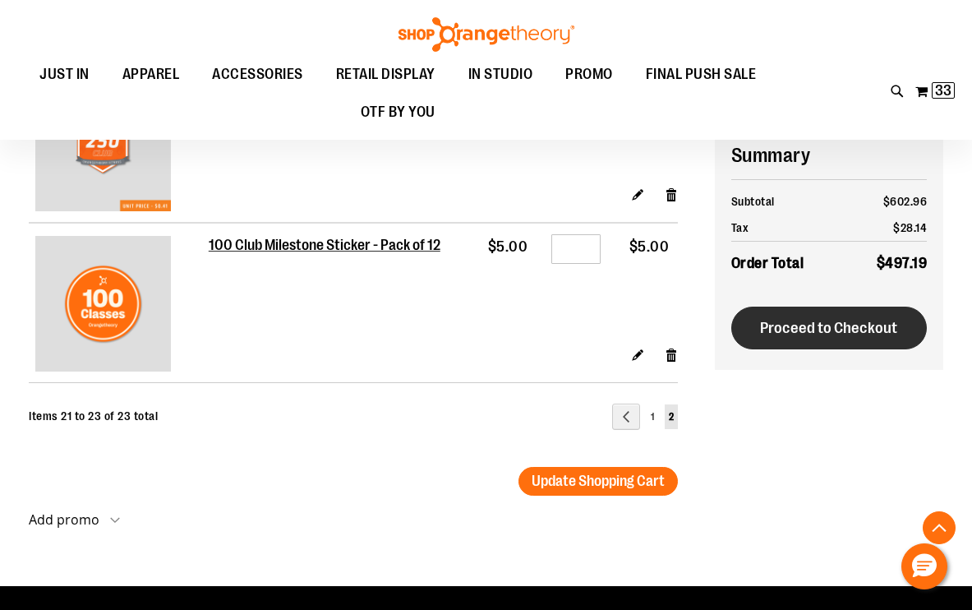
click at [880, 334] on span "Proceed to Checkout" at bounding box center [828, 328] width 137 height 18
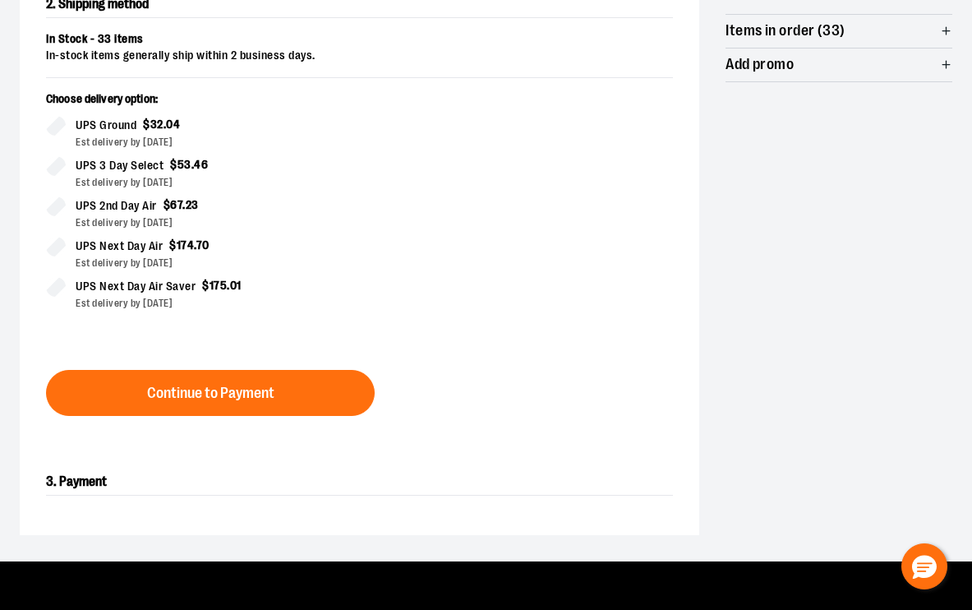
scroll to position [447, 0]
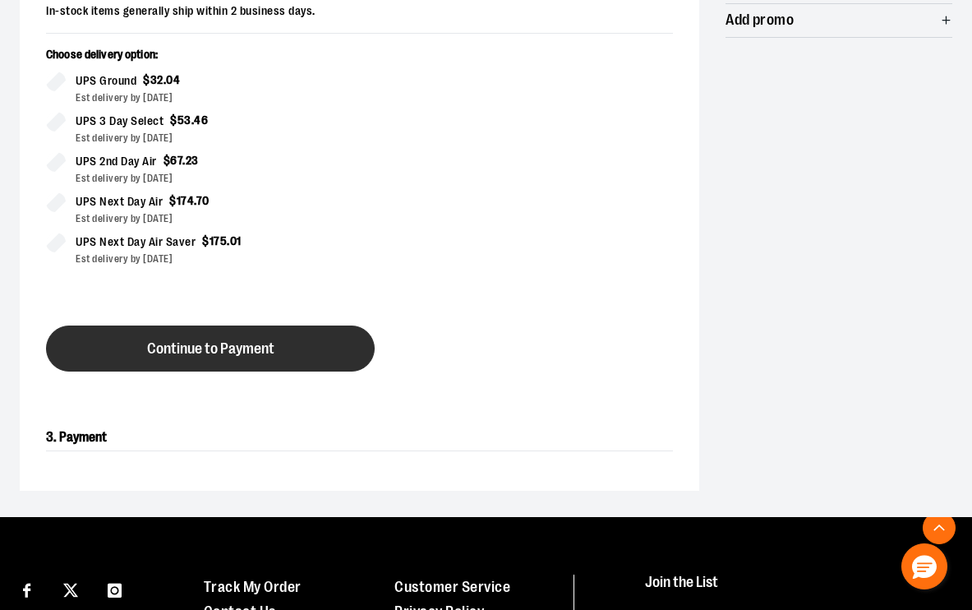
click at [330, 353] on button "Continue to Payment" at bounding box center [210, 348] width 329 height 46
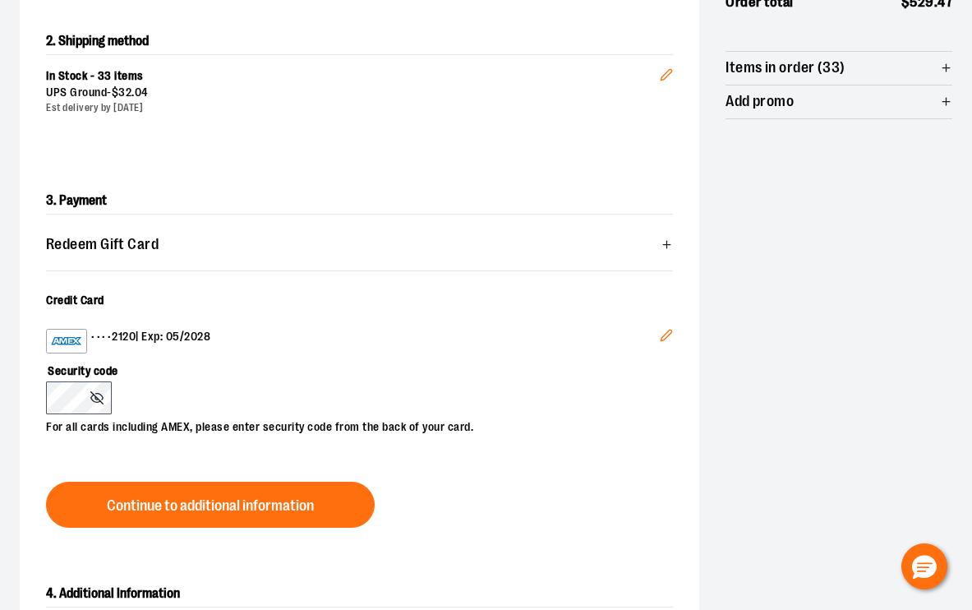
scroll to position [366, 0]
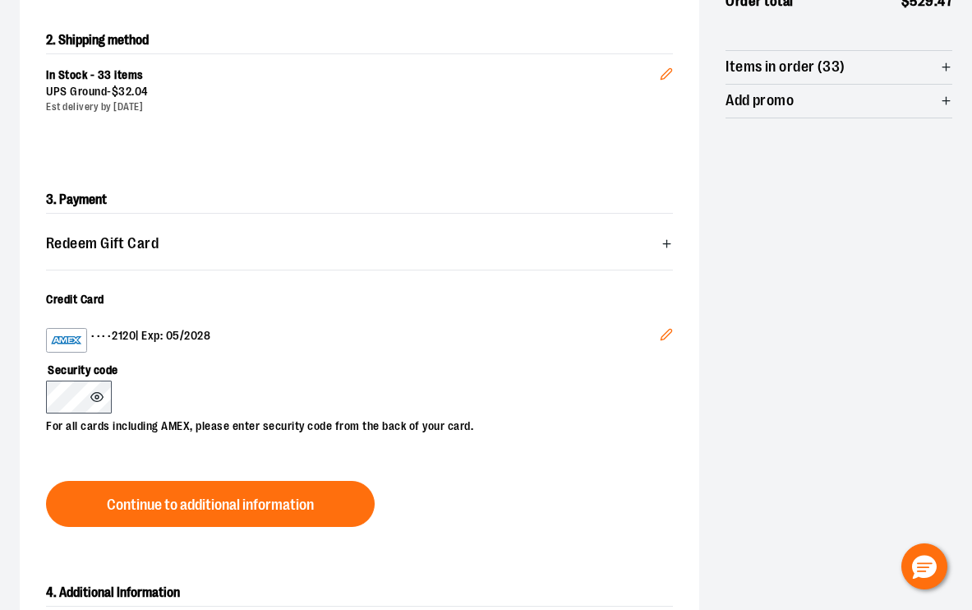
click at [233, 396] on div "Security code For all cards including AMEX, please enter security code from the…" at bounding box center [351, 393] width 610 height 82
click at [278, 400] on div "Security code For all cards including AMEX, please enter security code from the…" at bounding box center [351, 393] width 610 height 82
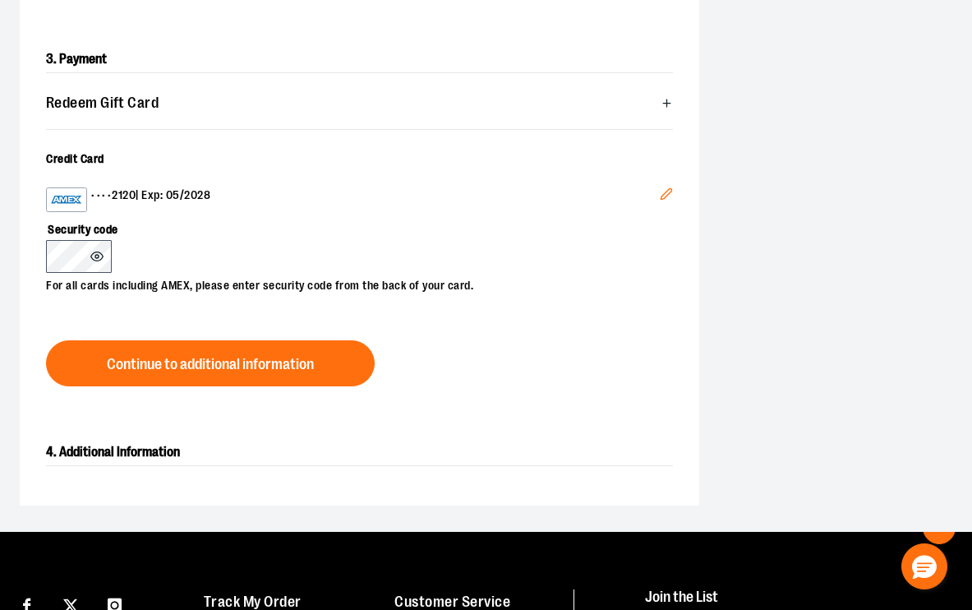
scroll to position [674, 0]
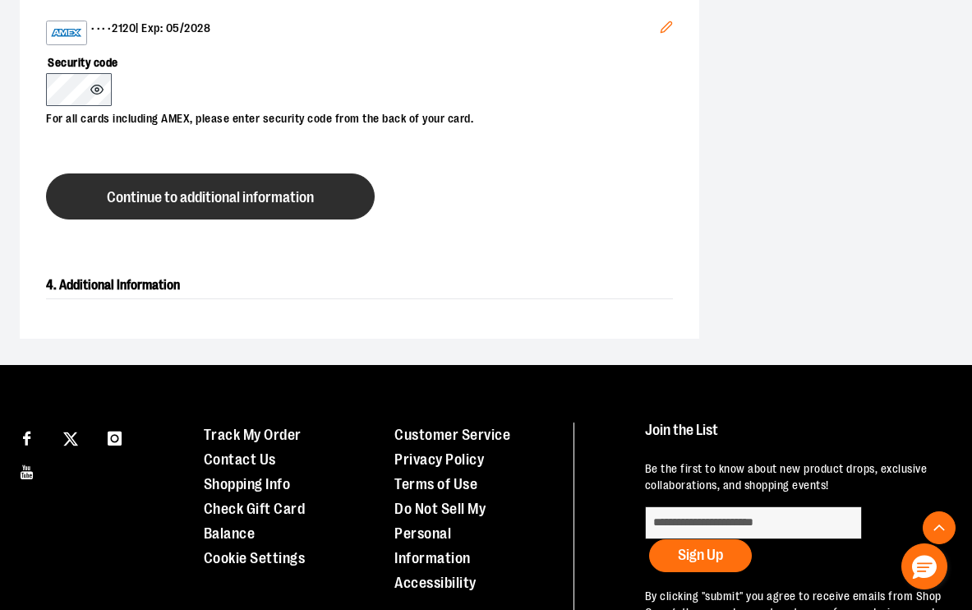
click at [227, 210] on button "Continue to additional information" at bounding box center [210, 196] width 329 height 46
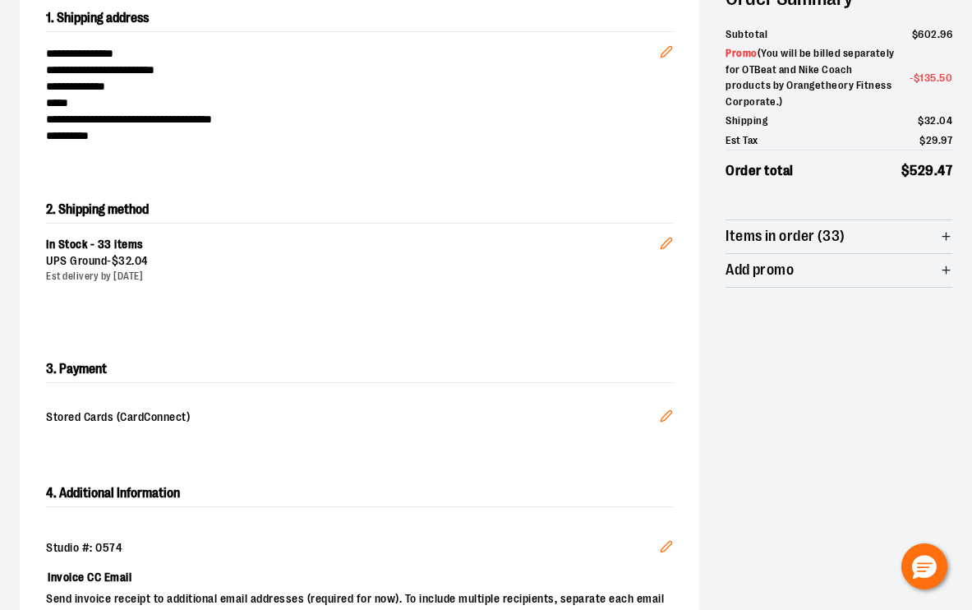
scroll to position [196, 0]
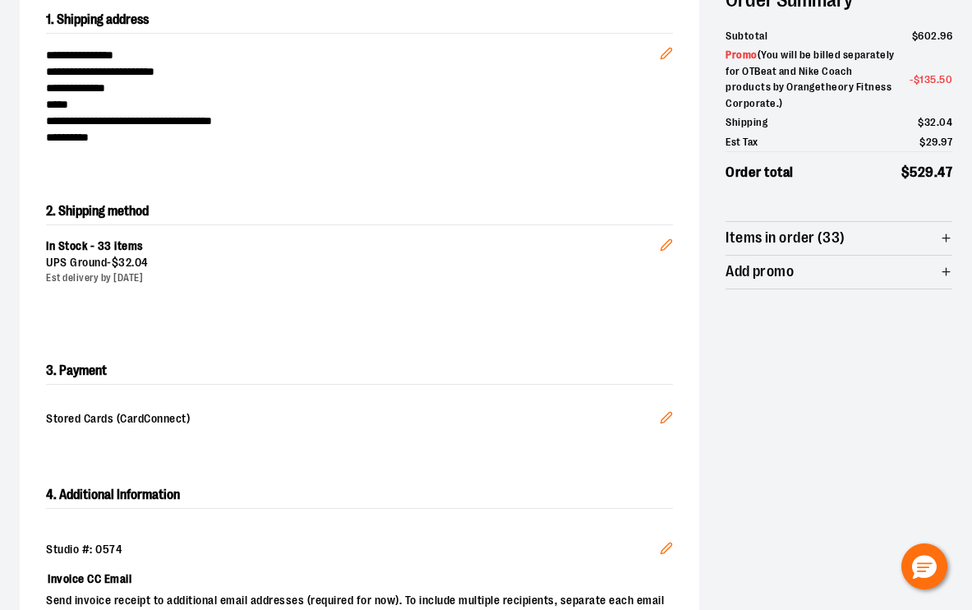
click at [667, 421] on icon "Edit" at bounding box center [666, 417] width 13 height 13
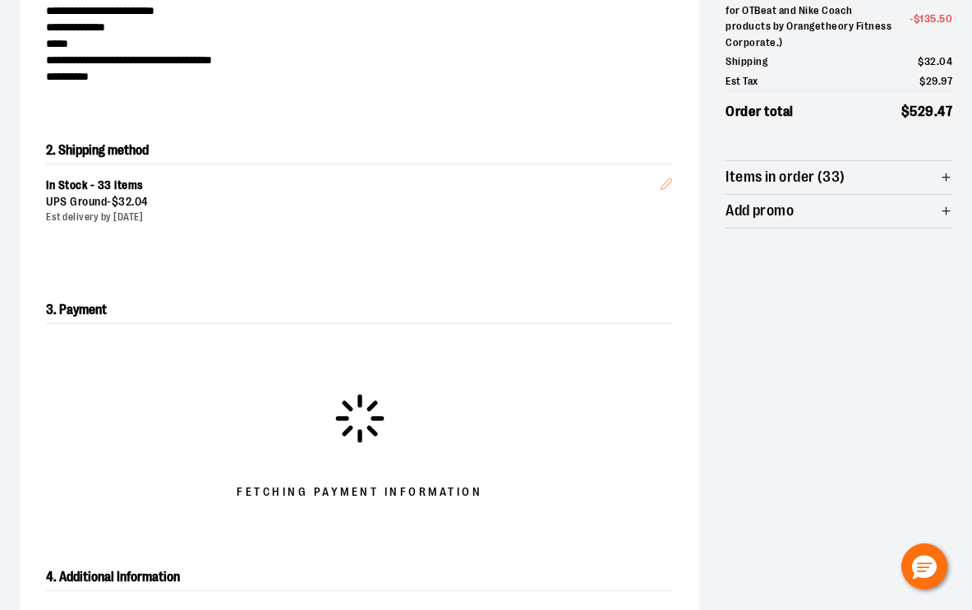
scroll to position [273, 0]
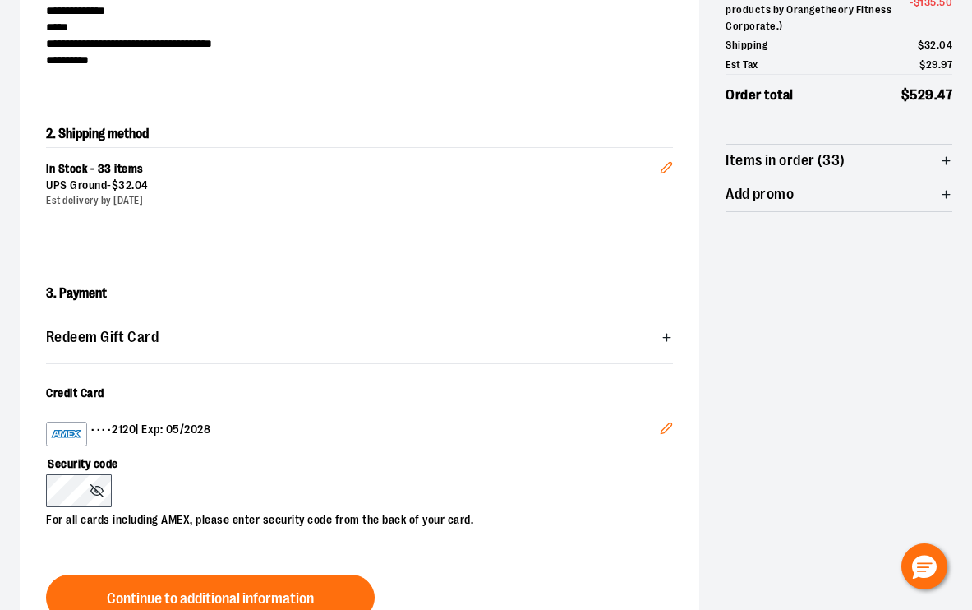
click at [214, 495] on div "Security code For all cards including AMEX, please enter security code from the…" at bounding box center [351, 487] width 610 height 82
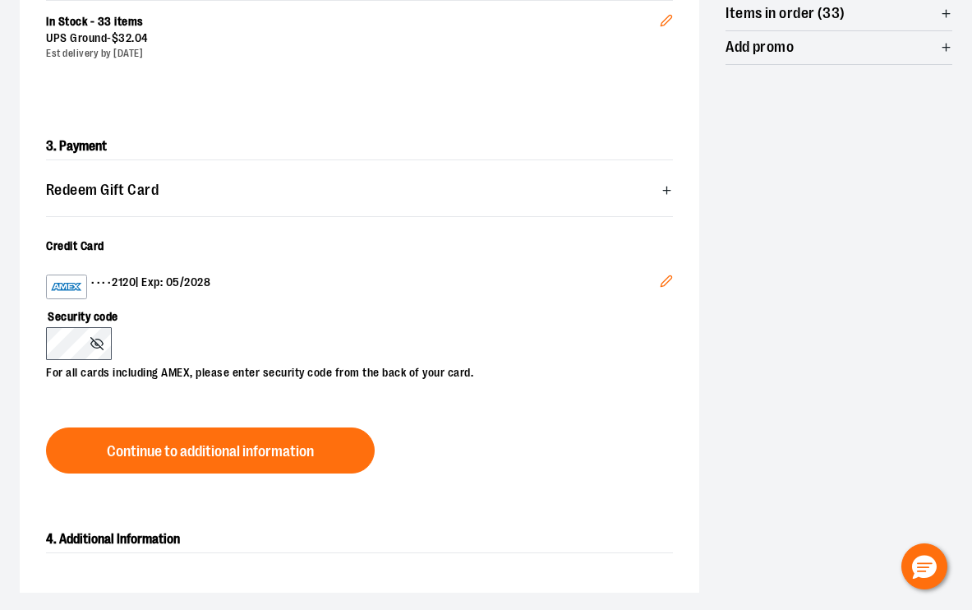
scroll to position [433, 0]
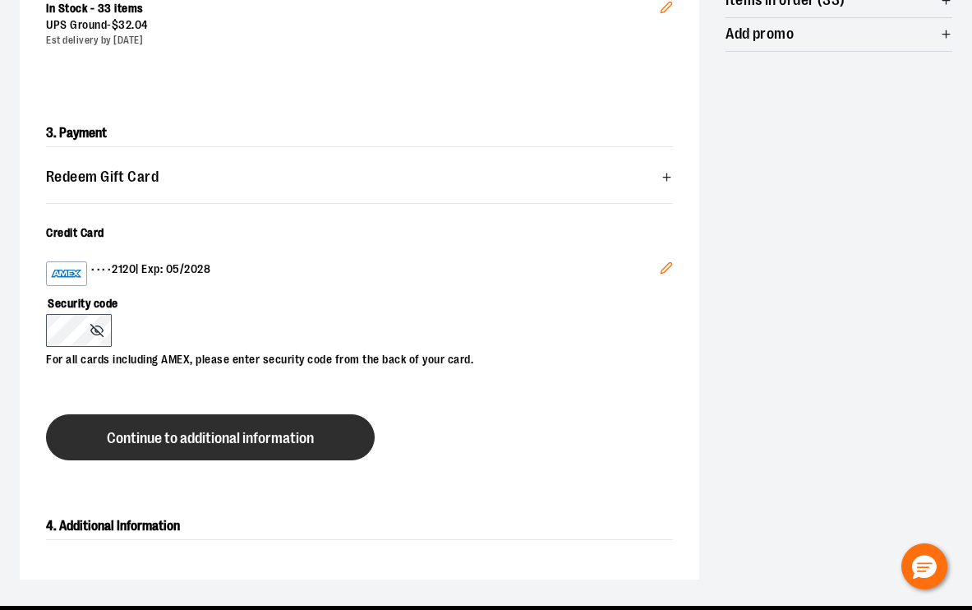
click at [214, 446] on button "Continue to additional information" at bounding box center [210, 437] width 329 height 46
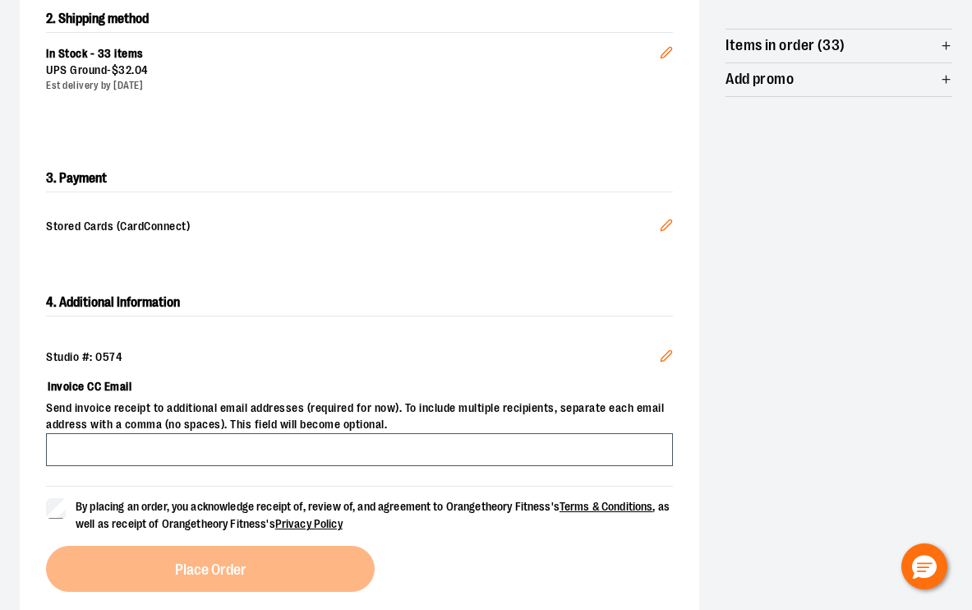
scroll to position [389, 0]
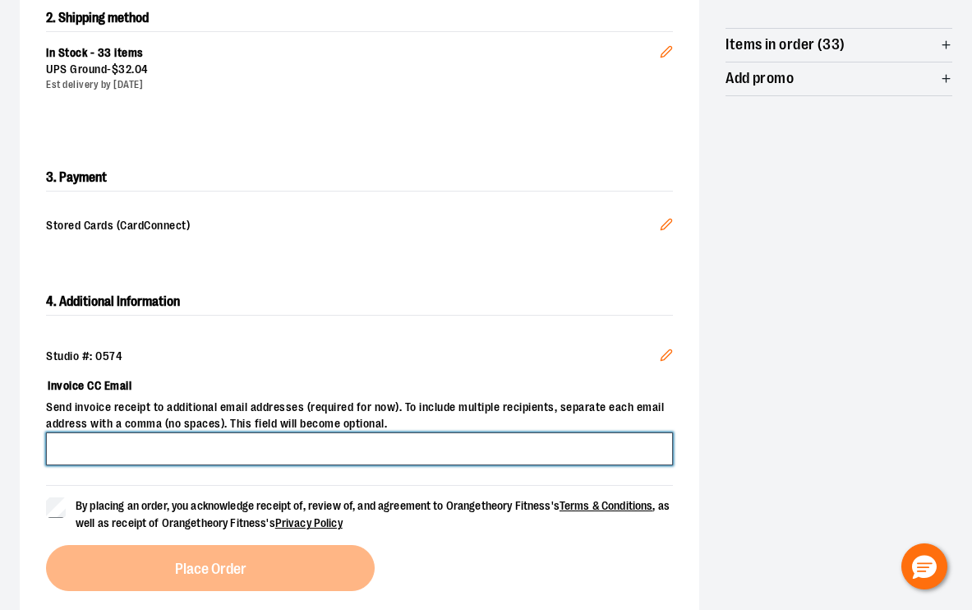
click at [168, 457] on input "Invoice CC Email" at bounding box center [359, 448] width 627 height 33
type input "**********"
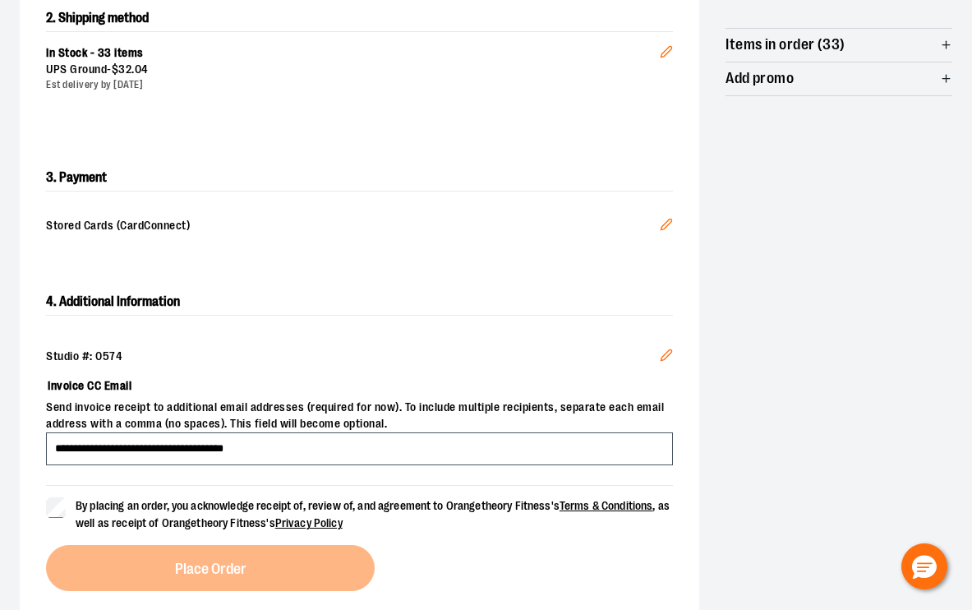
click at [550, 349] on div "Studio #: 0574" at bounding box center [359, 356] width 627 height 16
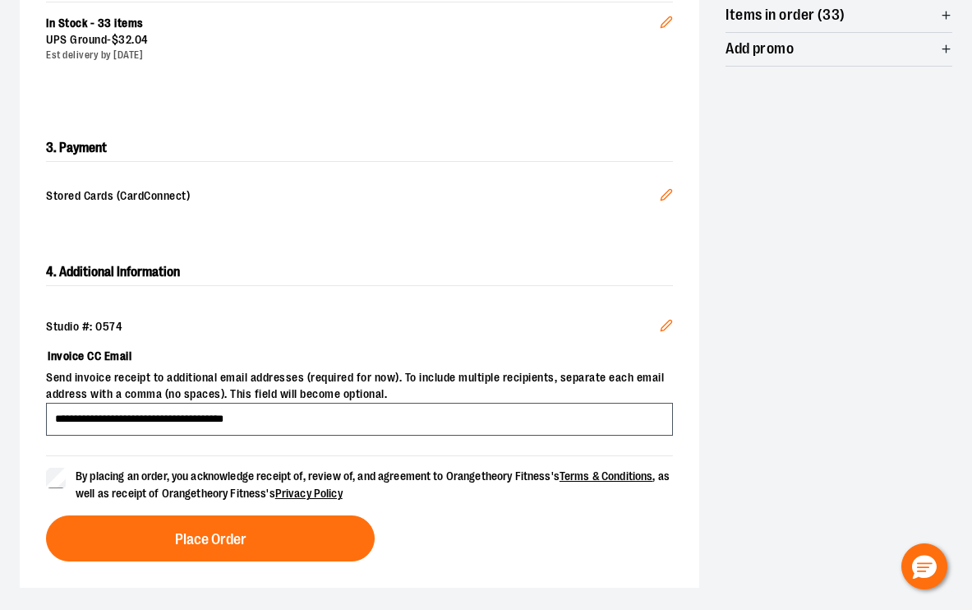
scroll to position [421, 0]
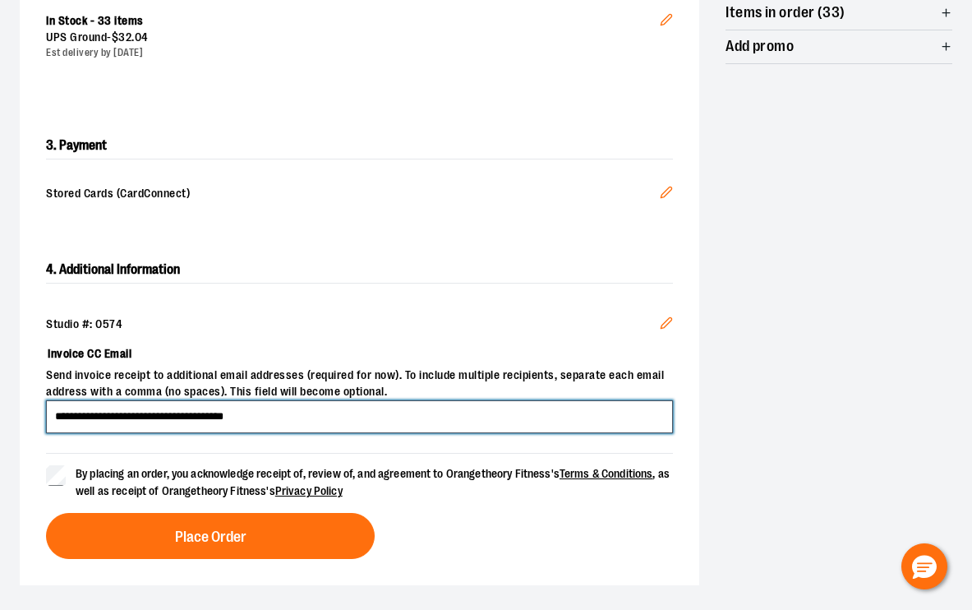
click at [311, 417] on input "**********" at bounding box center [359, 416] width 627 height 33
click at [343, 417] on input "**********" at bounding box center [359, 416] width 627 height 33
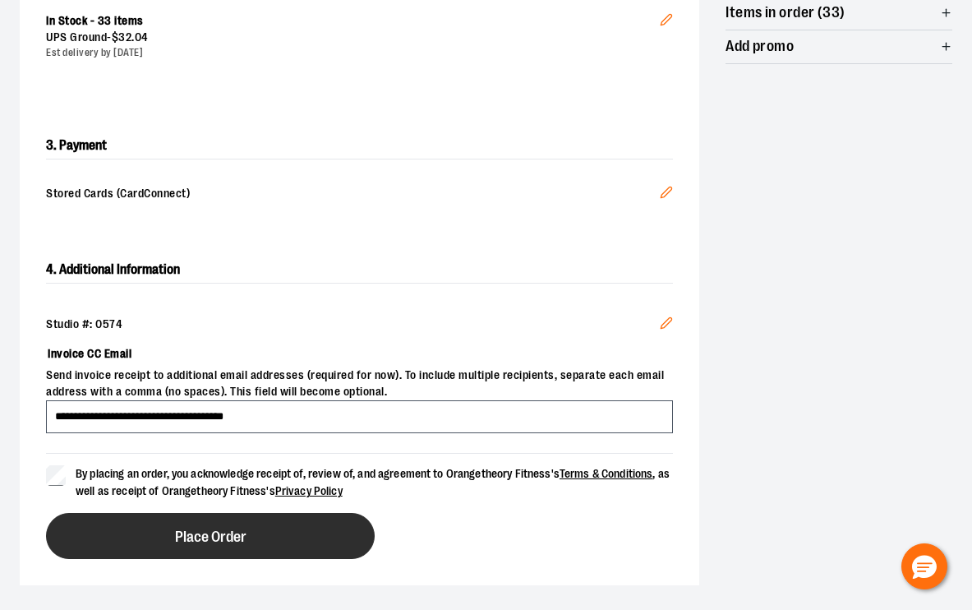
click at [247, 539] on button "Place Order" at bounding box center [210, 536] width 329 height 46
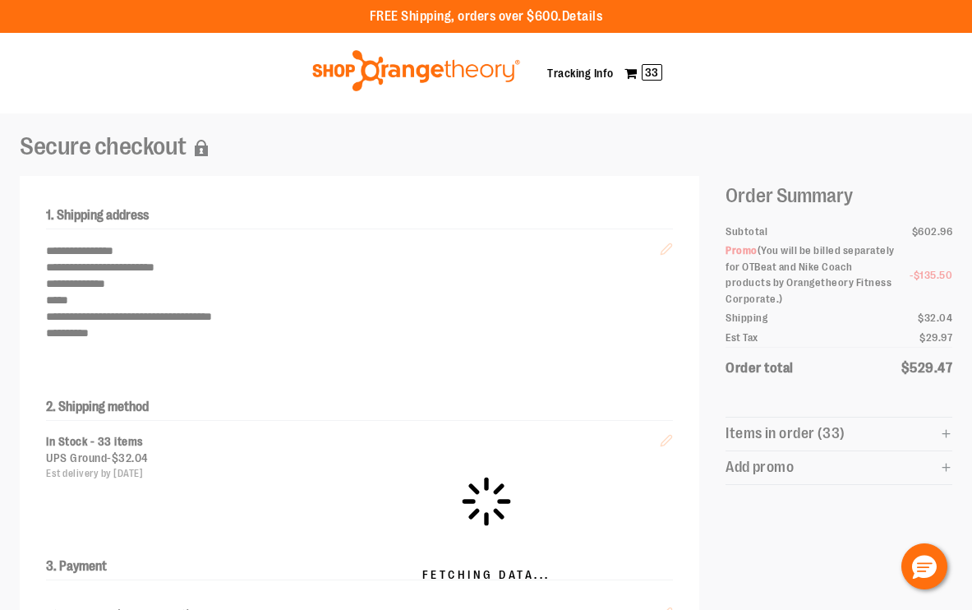
scroll to position [0, 0]
